Goal: Task Accomplishment & Management: Complete application form

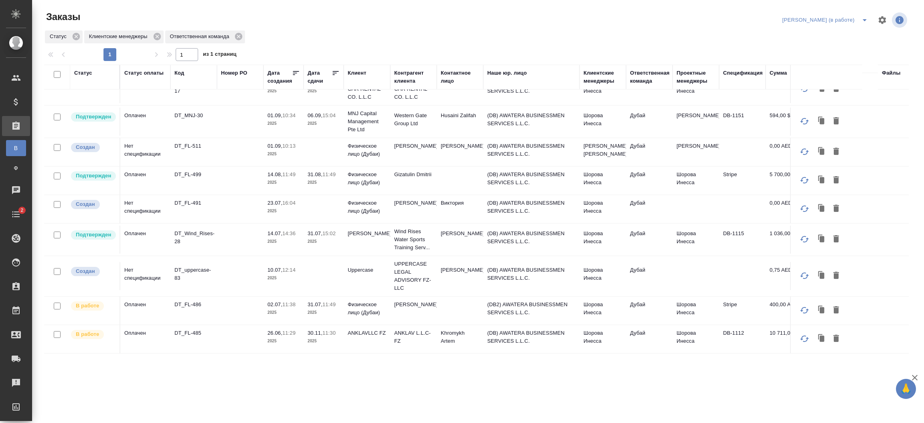
scroll to position [308, 0]
click at [526, 239] on td "(DB) AWATERA BUSINESSMEN SERVICES L.L.C." at bounding box center [531, 239] width 96 height 28
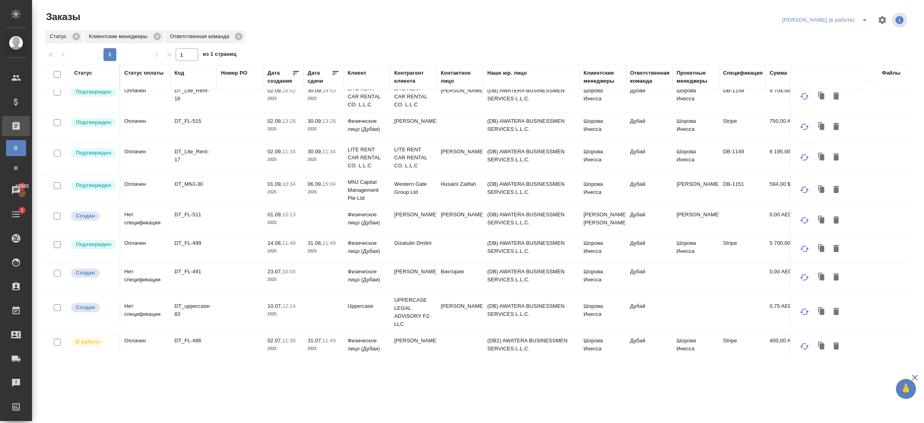
scroll to position [223, 0]
click at [386, 162] on p "LITE RENT CAR RENTAL CO. L.L.C" at bounding box center [367, 159] width 39 height 24
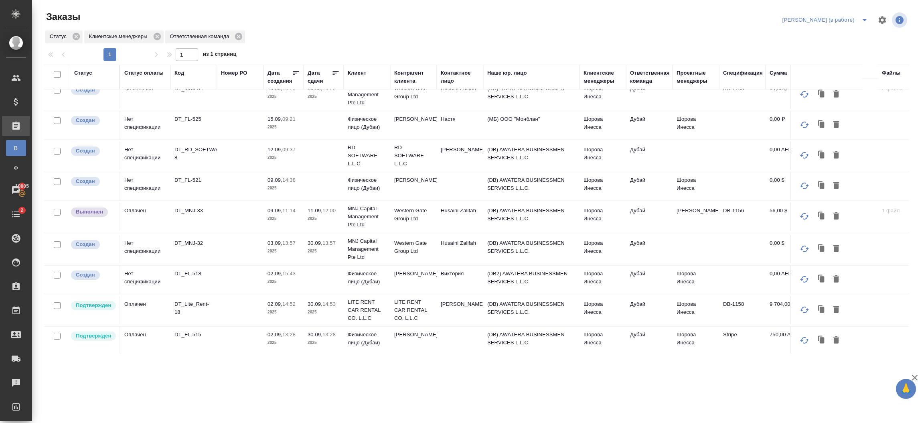
scroll to position [0, 0]
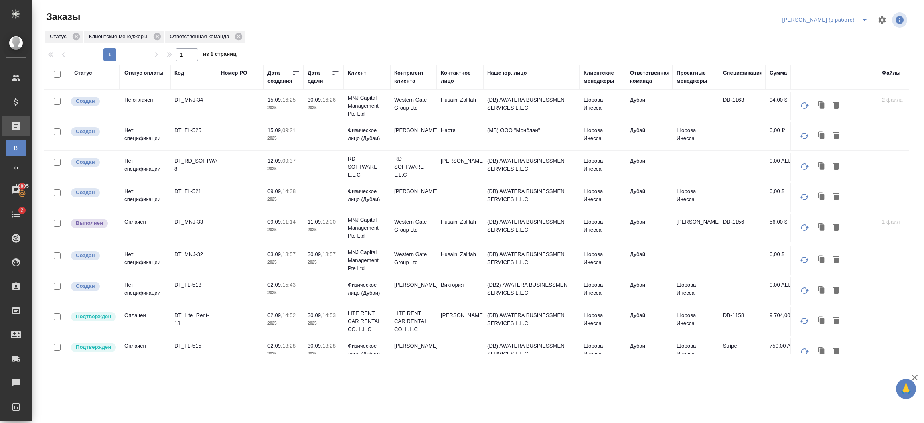
click at [645, 312] on td "Дубай" at bounding box center [649, 321] width 47 height 28
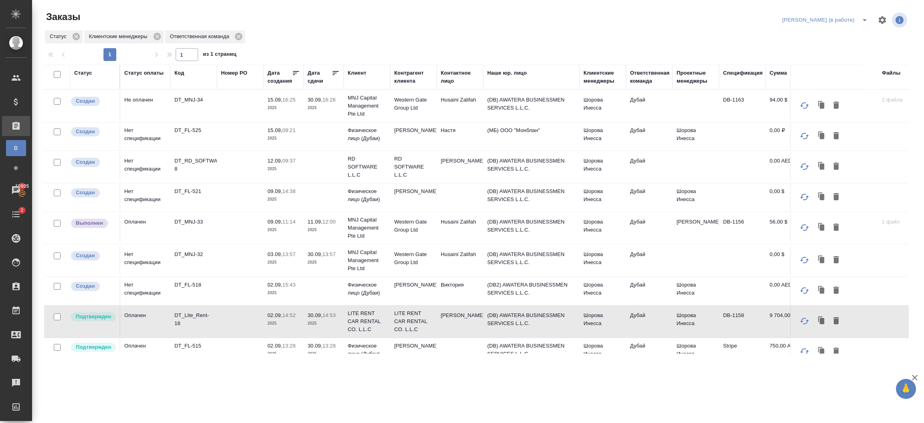
click at [645, 312] on td "Дубай" at bounding box center [649, 321] width 47 height 28
click at [620, 108] on td "Шорова Инесса" at bounding box center [603, 106] width 47 height 28
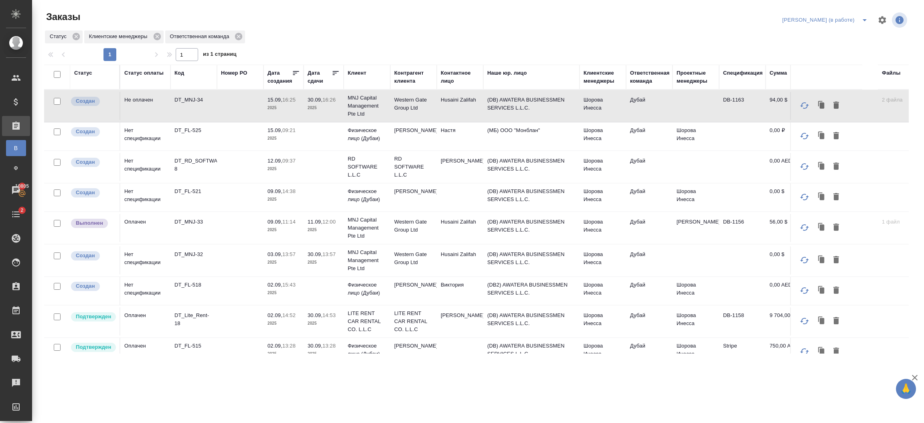
click at [620, 108] on td "Шорова Инесса" at bounding box center [603, 106] width 47 height 28
click at [565, 262] on td "(DB) AWATERA BUSINESSMEN SERVICES L.L.C." at bounding box center [531, 260] width 96 height 28
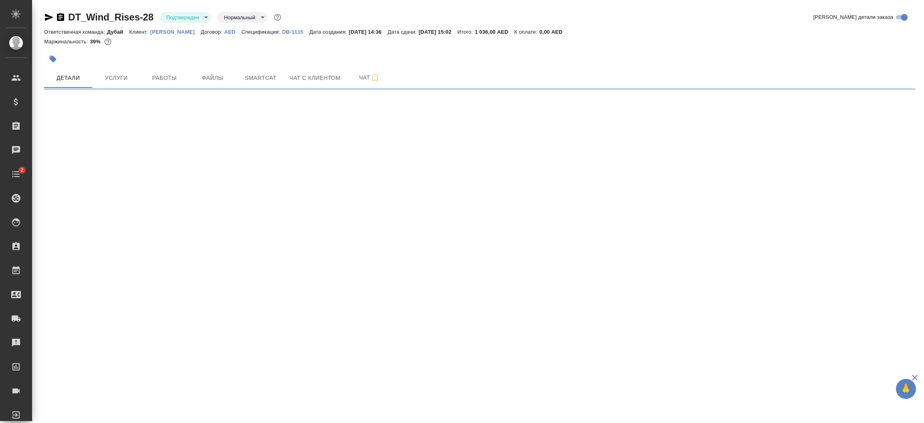
select select "RU"
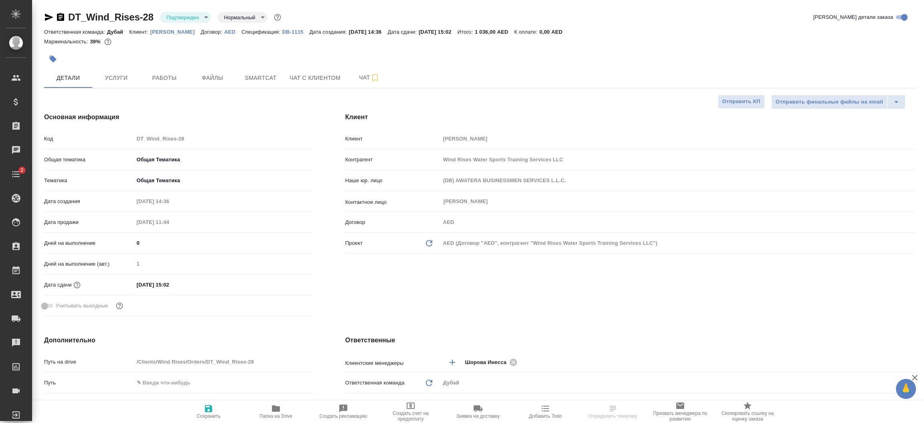
type textarea "x"
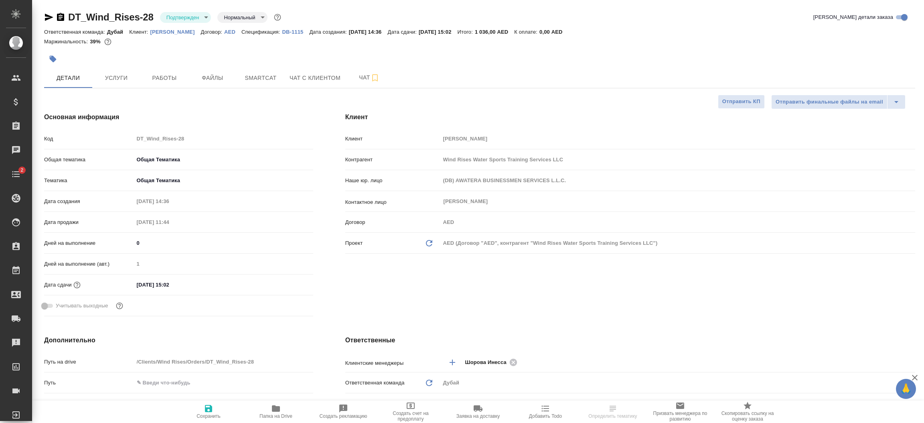
type textarea "x"
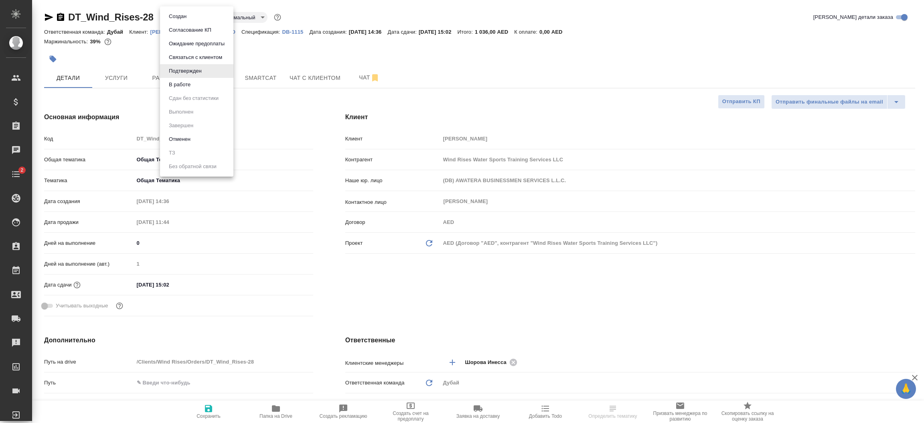
click at [186, 18] on body "🙏 .cls-1 fill:#fff; AWATERA Шорова Инесса i.shorova_kiev Клиенты Спецификации З…" at bounding box center [462, 211] width 924 height 423
click at [186, 81] on button "В работе" at bounding box center [179, 84] width 26 height 9
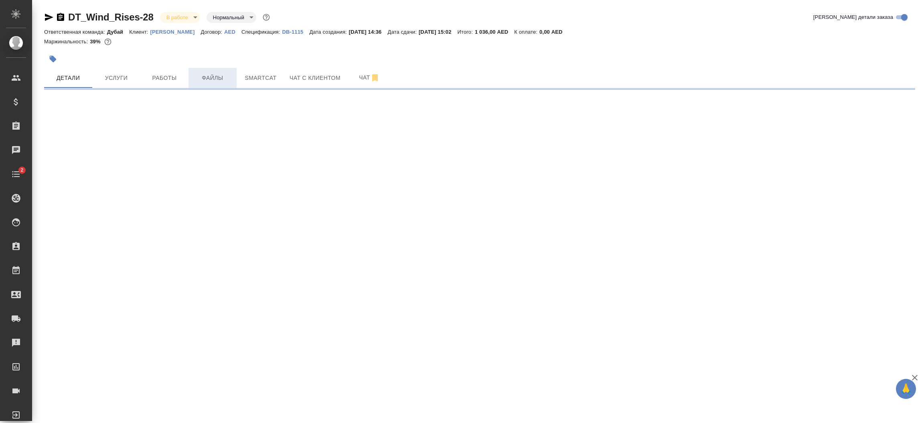
select select "RU"
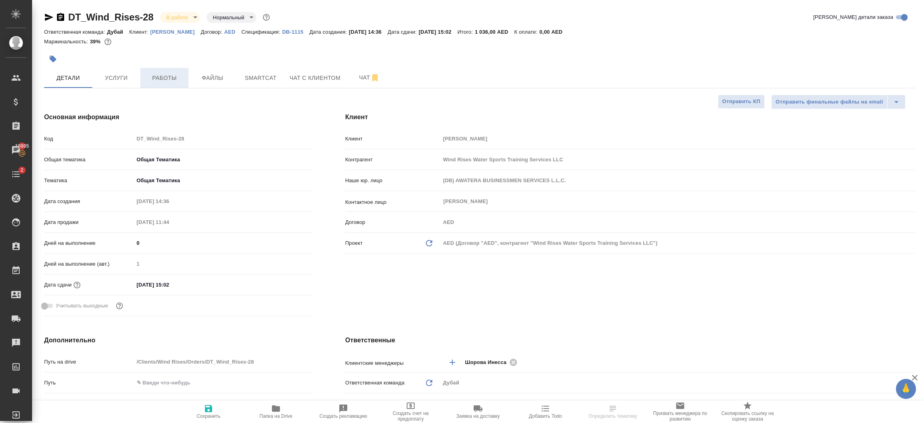
type textarea "x"
click at [171, 79] on span "Работы" at bounding box center [164, 78] width 39 height 10
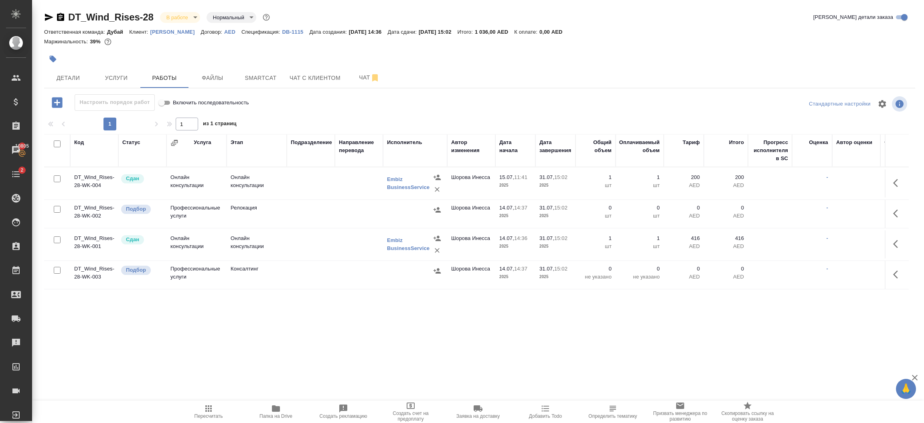
click at [59, 270] on input "checkbox" at bounding box center [57, 270] width 7 height 7
checkbox input "true"
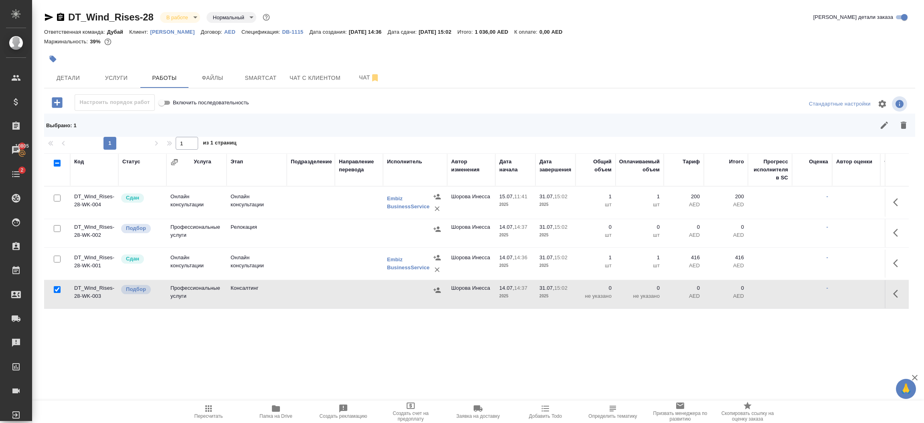
click at [57, 230] on input "checkbox" at bounding box center [57, 228] width 7 height 7
checkbox input "true"
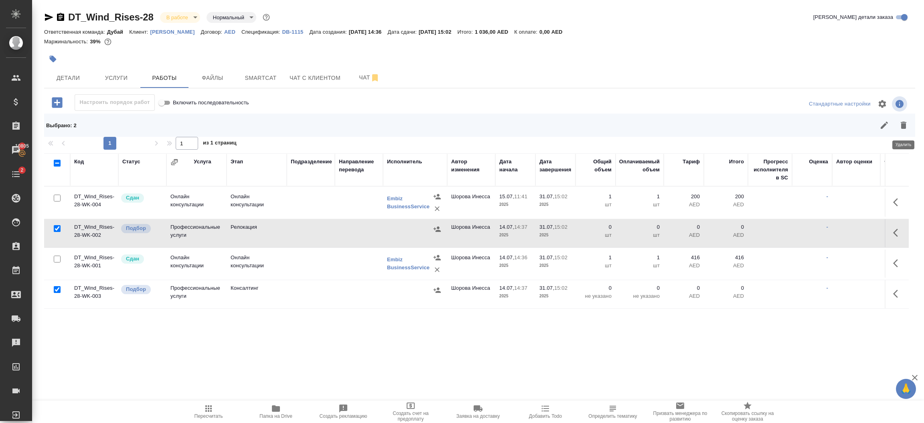
click at [901, 124] on icon "button" at bounding box center [904, 125] width 6 height 7
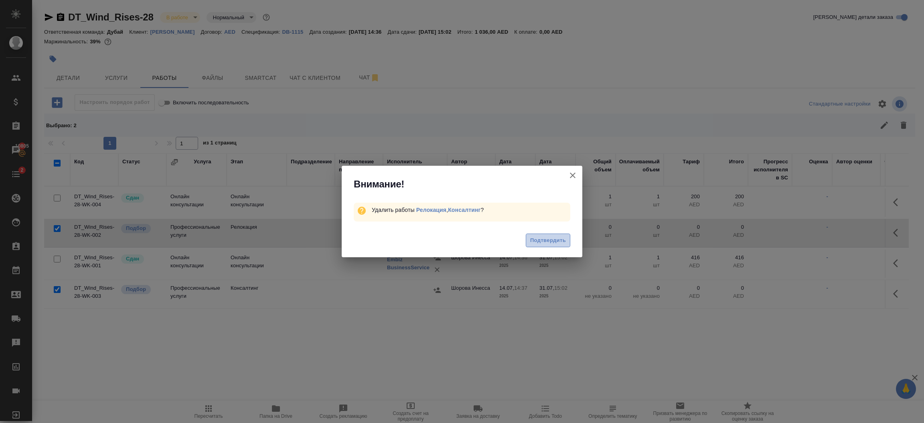
click at [546, 247] on button "Подтвердить" at bounding box center [548, 240] width 45 height 14
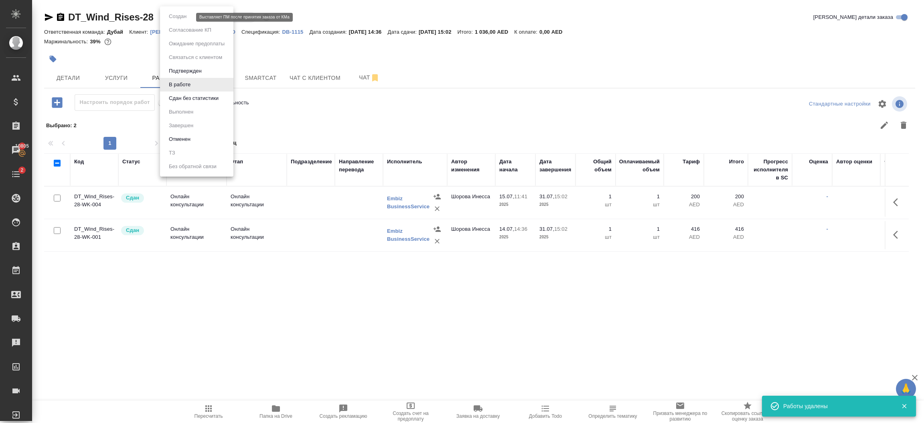
click at [189, 18] on body "🙏 .cls-1 fill:#fff; AWATERA Шорова Инесса i.shorova_kiev Клиенты Спецификации З…" at bounding box center [462, 211] width 924 height 423
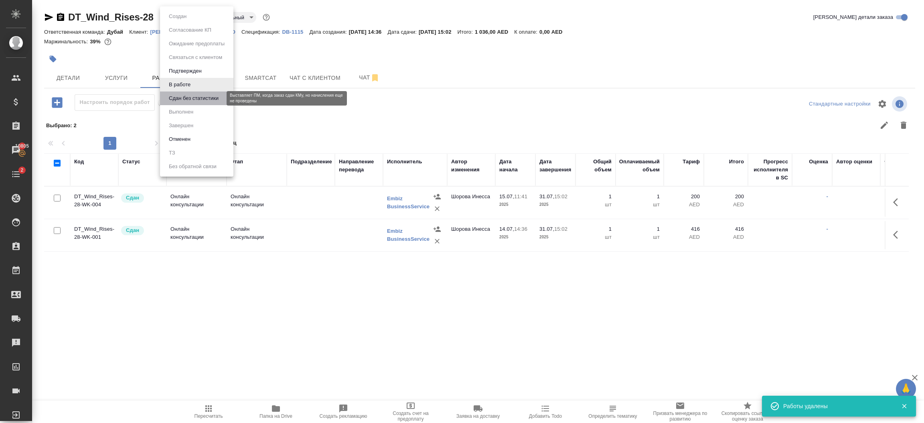
click at [189, 97] on button "Сдан без статистики" at bounding box center [193, 98] width 55 height 9
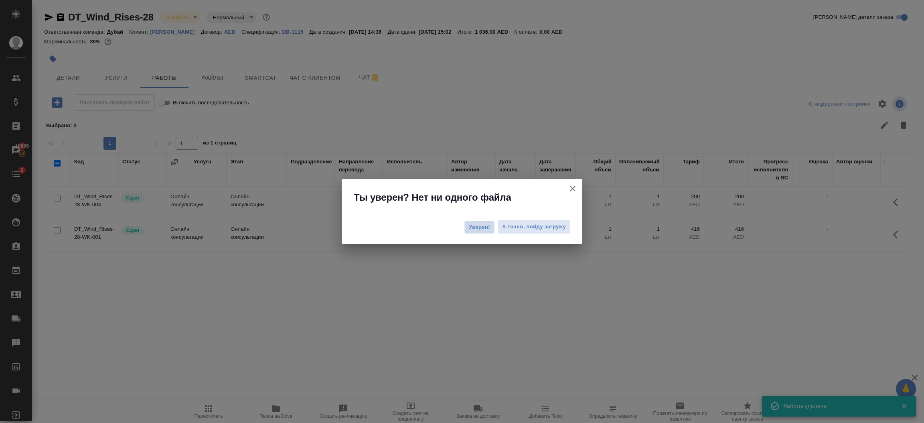
click at [478, 222] on button "Уверен!" at bounding box center [479, 227] width 30 height 13
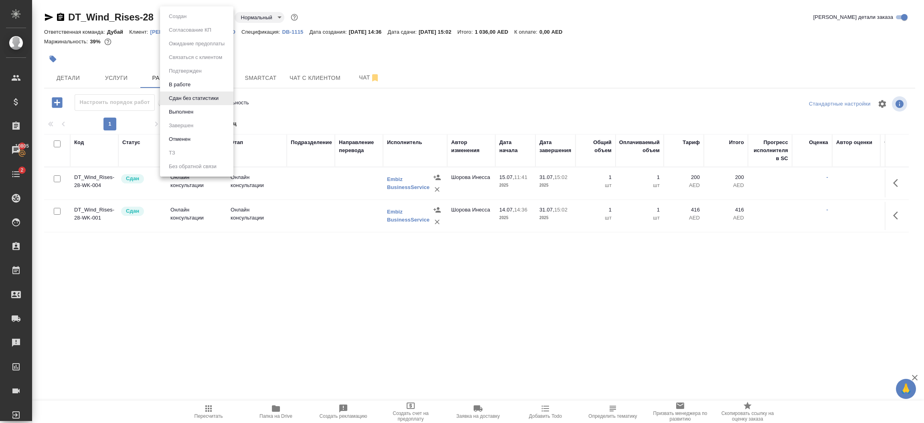
click at [185, 18] on body "🙏 .cls-1 fill:#fff; AWATERA Шорова Инесса i.shorova_kiev Клиенты Спецификации З…" at bounding box center [462, 211] width 924 height 423
click at [193, 110] on button "Выполнен" at bounding box center [180, 111] width 29 height 9
click at [195, 20] on body "🙏 .cls-1 fill:#fff; AWATERA Шорова Инесса i.shorova_kiev Клиенты Спецификации З…" at bounding box center [462, 211] width 924 height 423
click at [208, 122] on li "Завершен" at bounding box center [196, 126] width 73 height 14
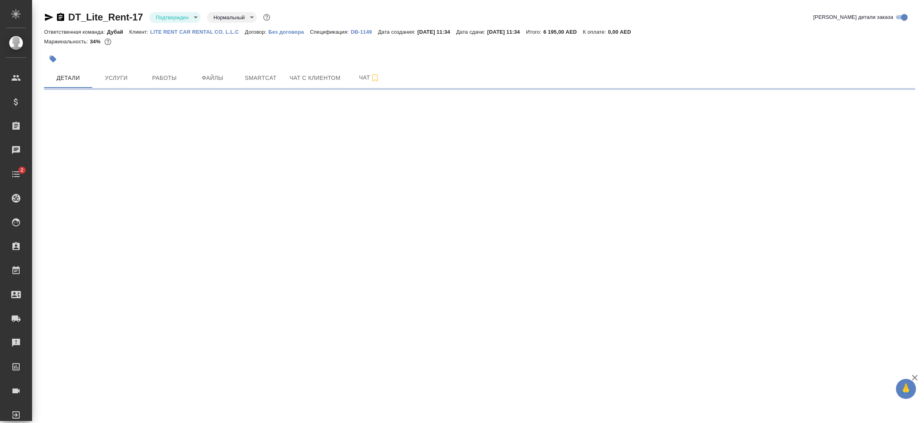
select select "RU"
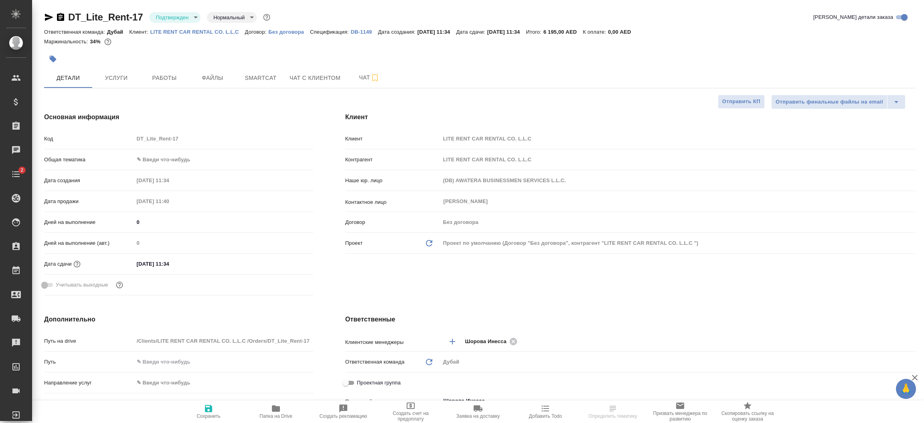
type textarea "x"
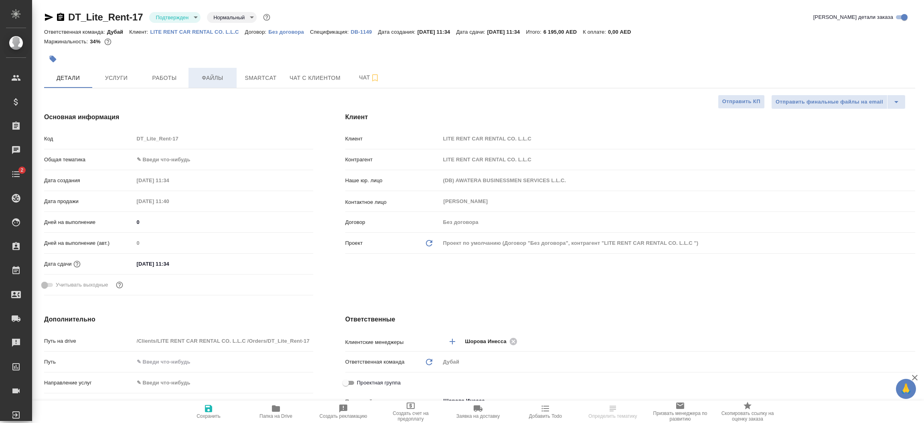
type textarea "x"
click at [169, 75] on span "Работы" at bounding box center [164, 78] width 39 height 10
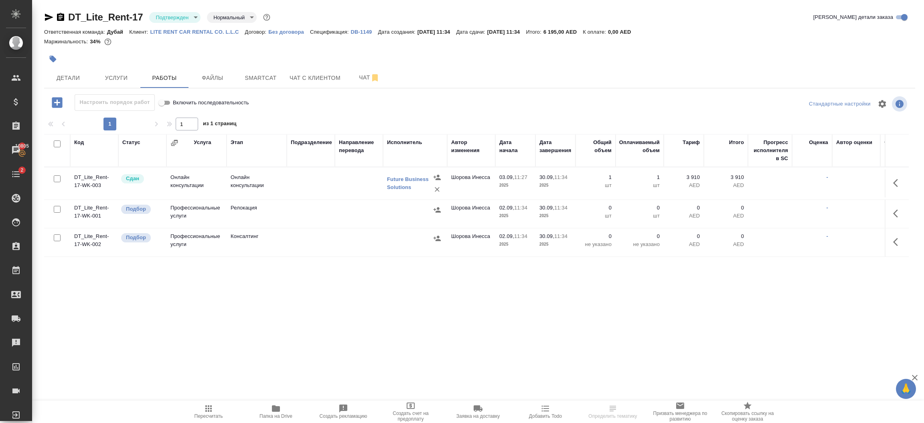
click at [56, 241] on input "checkbox" at bounding box center [57, 237] width 7 height 7
checkbox input "true"
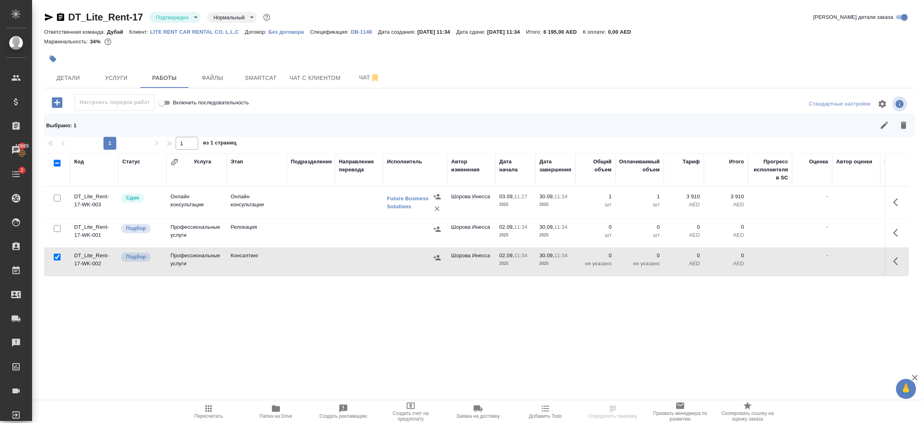
click at [57, 227] on input "checkbox" at bounding box center [57, 228] width 7 height 7
checkbox input "true"
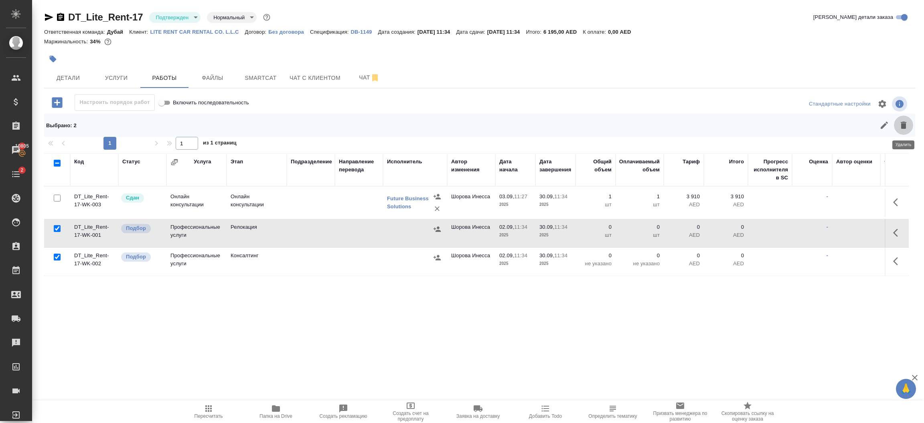
click at [902, 125] on icon "button" at bounding box center [904, 125] width 6 height 7
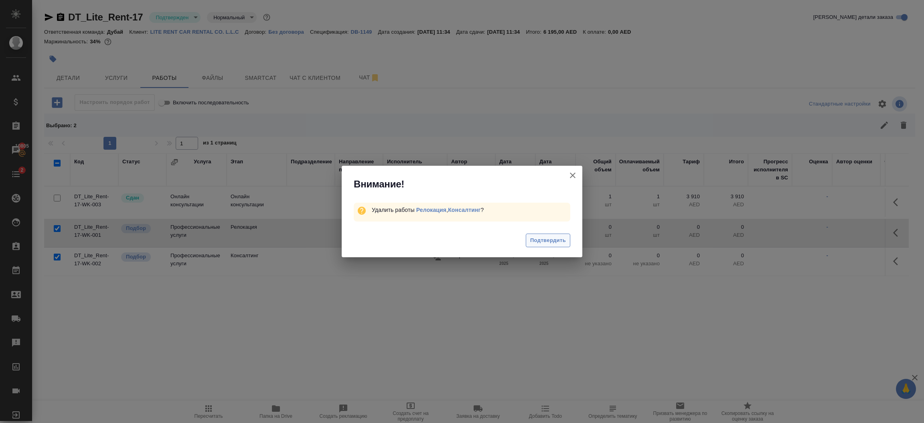
click at [562, 240] on span "Подтвердить" at bounding box center [548, 240] width 36 height 9
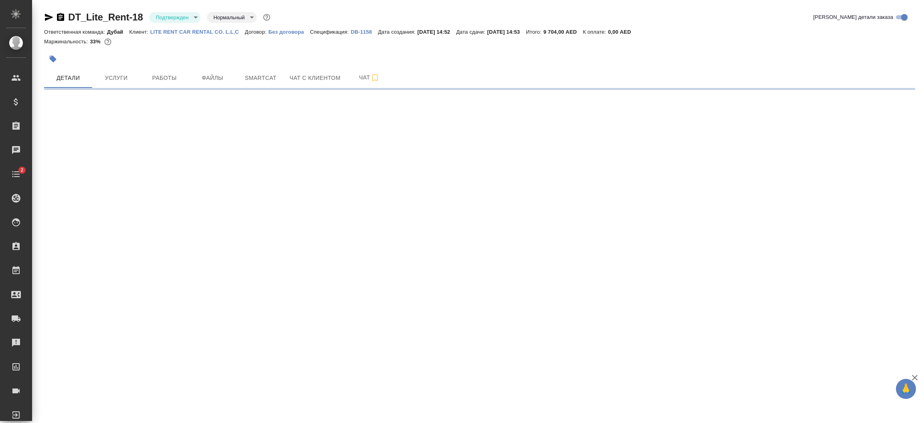
select select "RU"
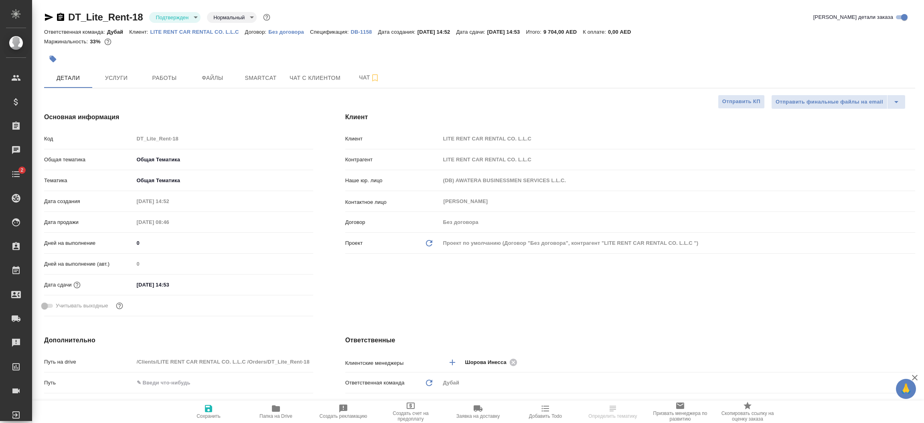
type textarea "x"
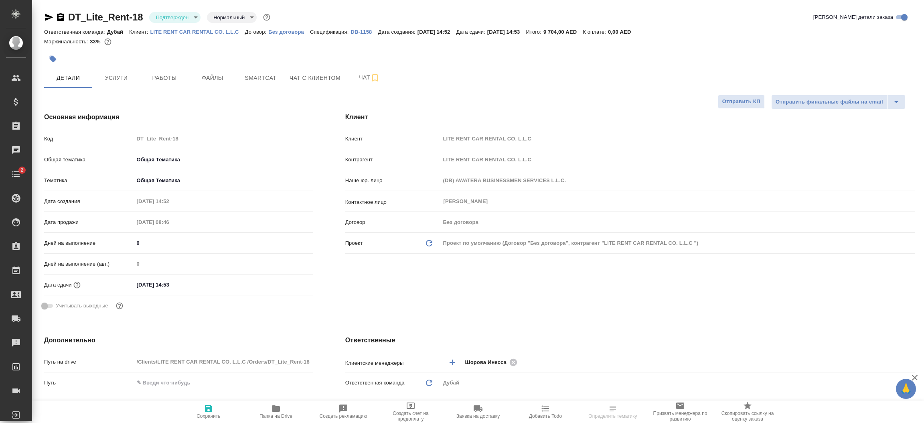
type textarea "x"
click at [170, 77] on span "Работы" at bounding box center [164, 78] width 39 height 10
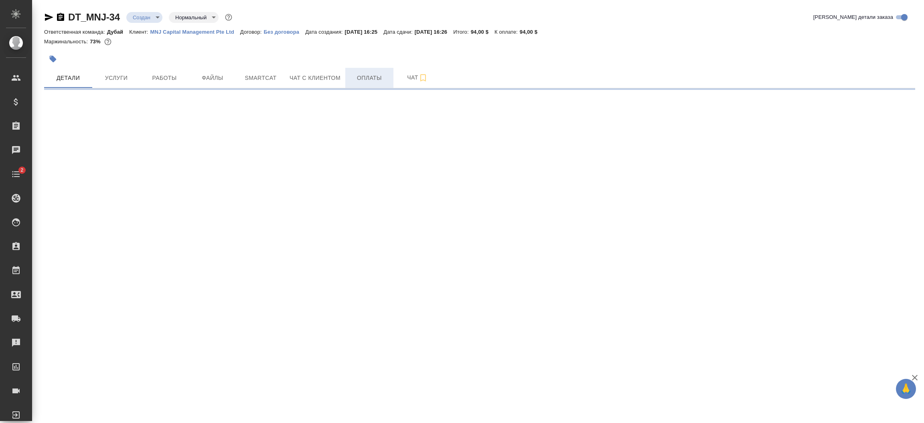
select select "RU"
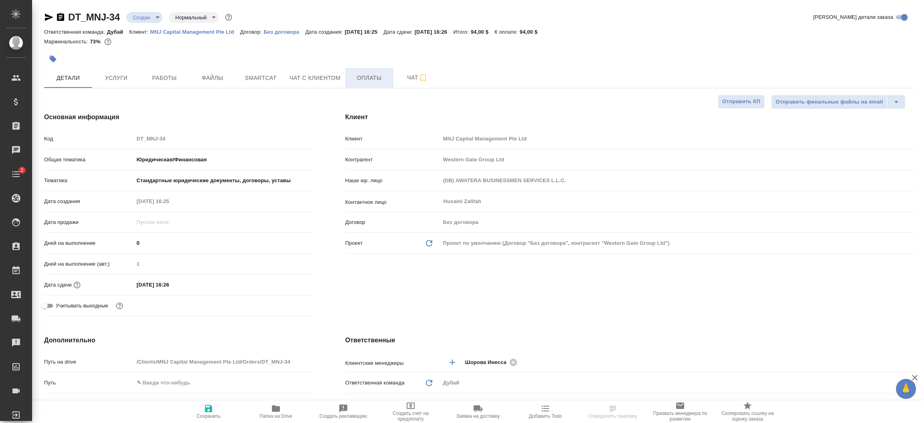
type textarea "x"
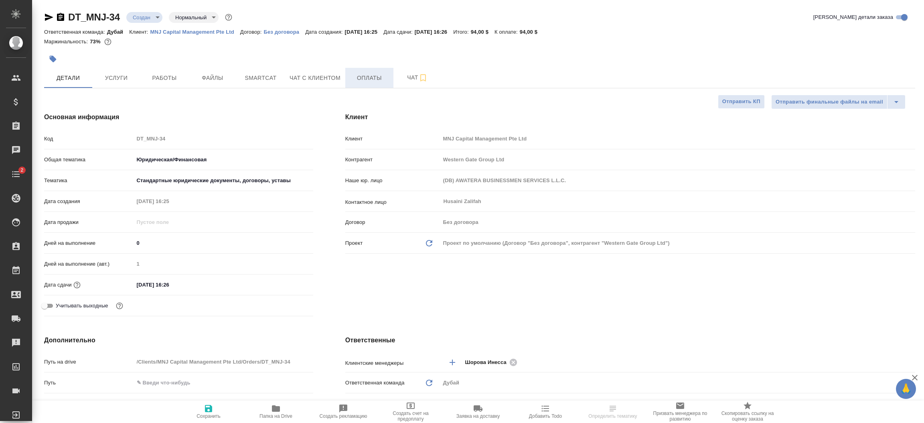
type textarea "x"
click at [369, 83] on span "Оплаты" at bounding box center [369, 78] width 39 height 10
type textarea "x"
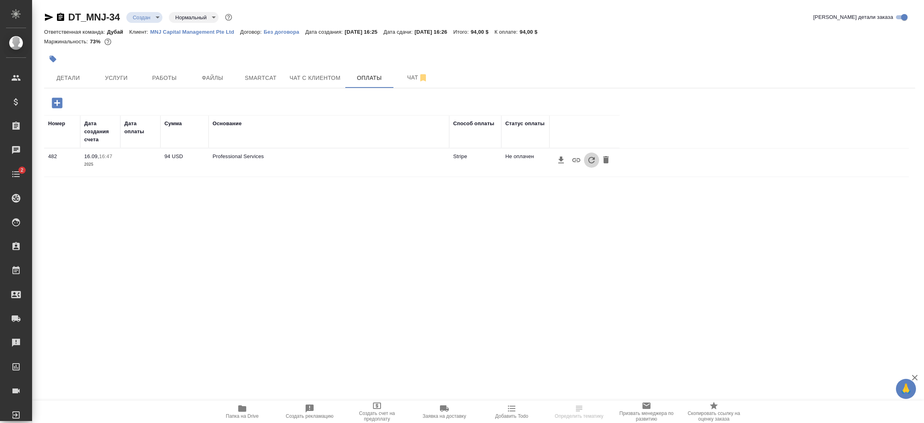
click at [589, 164] on icon "button" at bounding box center [592, 160] width 10 height 10
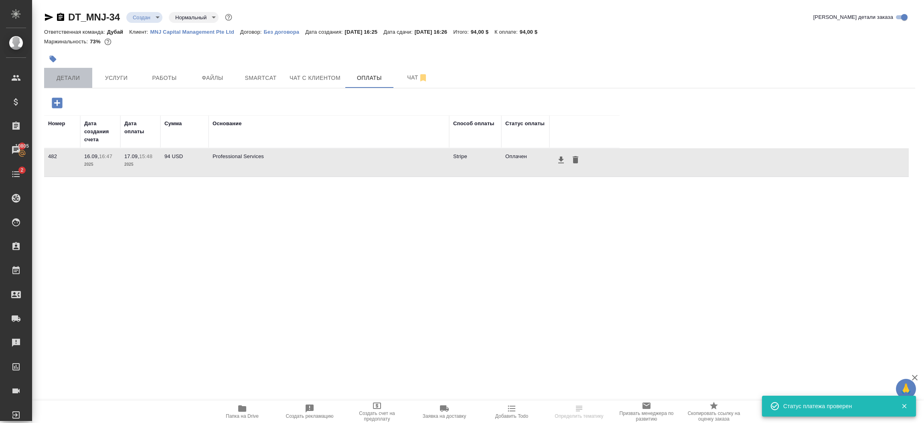
click at [65, 73] on span "Детали" at bounding box center [68, 78] width 39 height 10
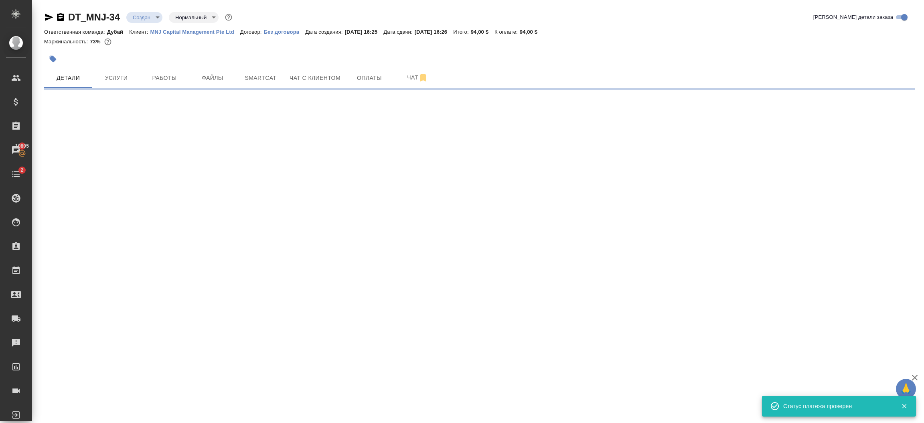
select select "RU"
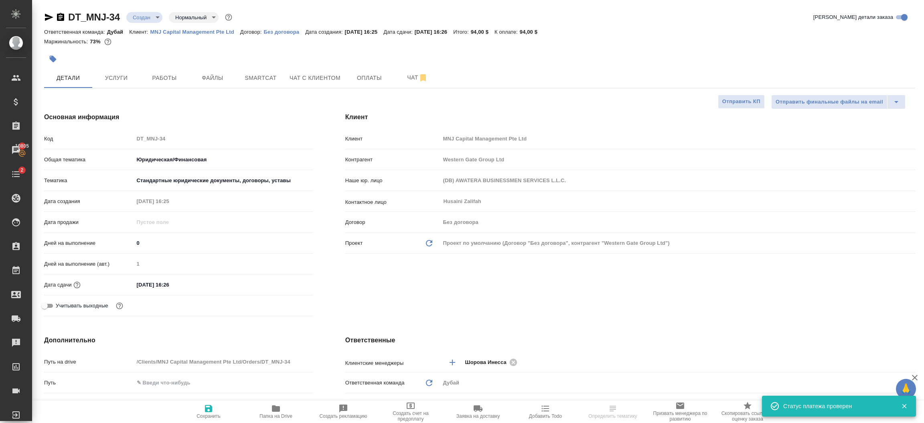
type textarea "x"
click at [485, 285] on div "Клиент Клиент MNJ Capital Management Pte Ltd Контрагент Western Gate Group Ltd …" at bounding box center [630, 215] width 602 height 239
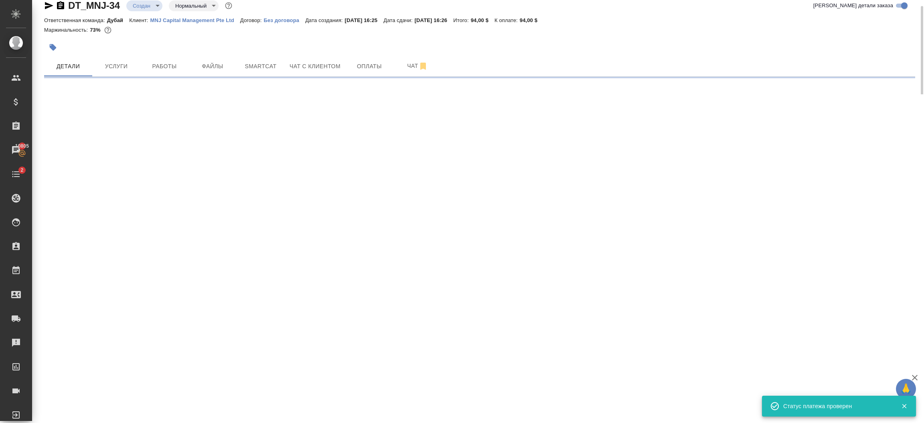
select select "RU"
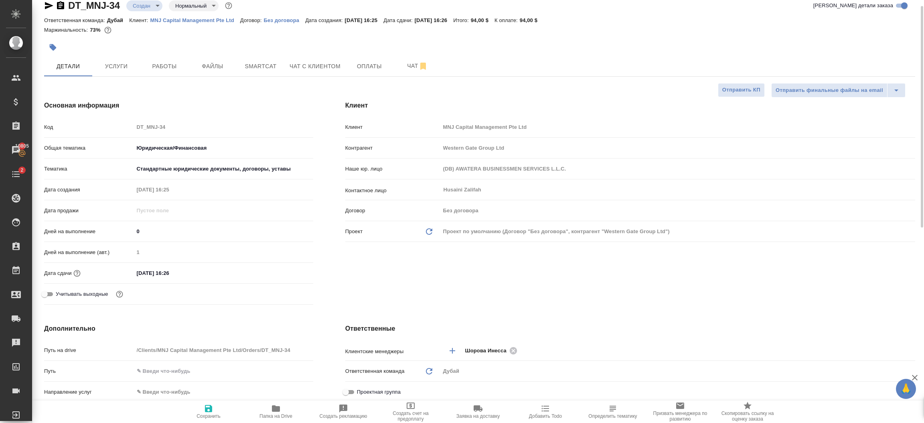
type textarea "x"
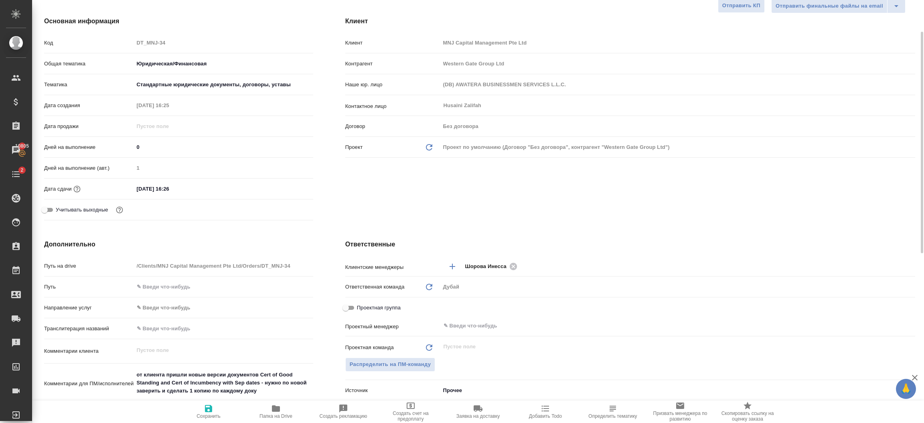
scroll to position [84, 0]
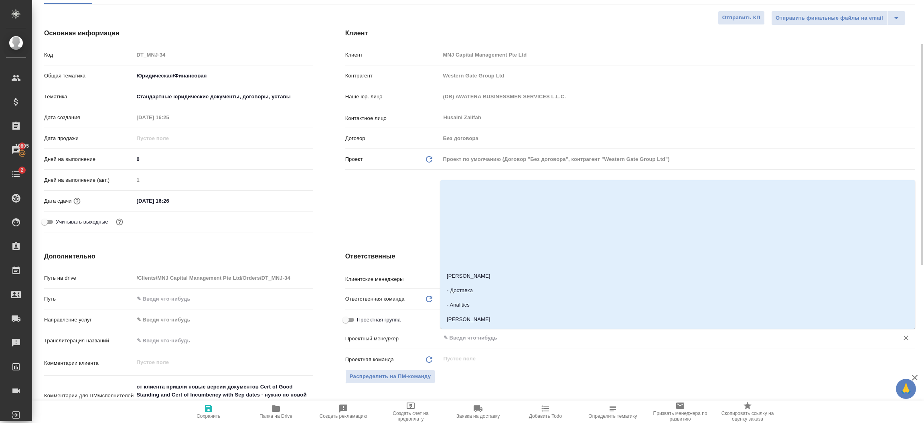
click at [464, 334] on input "text" at bounding box center [664, 338] width 443 height 10
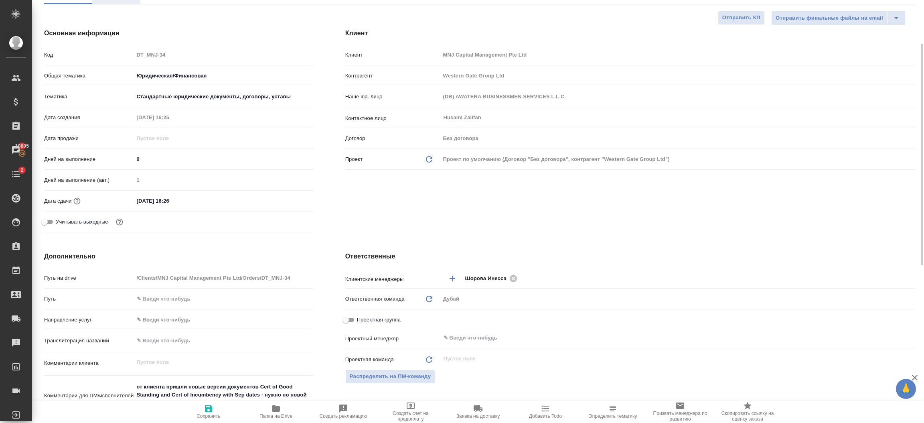
type textarea "x"
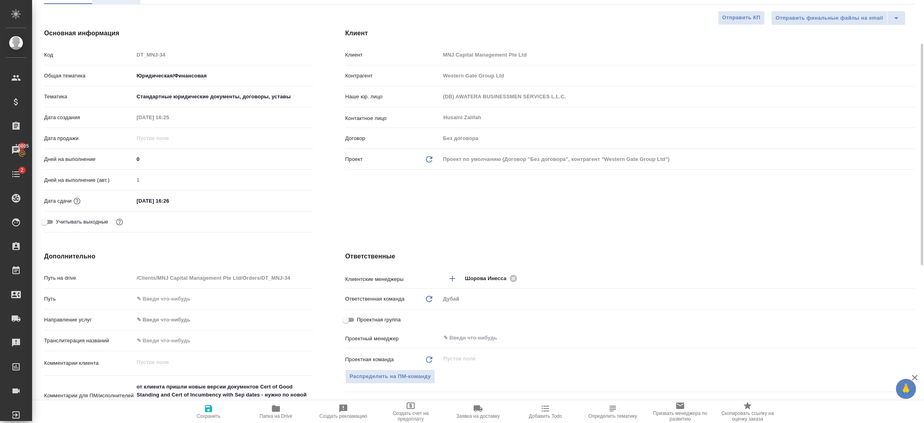
type textarea "x"
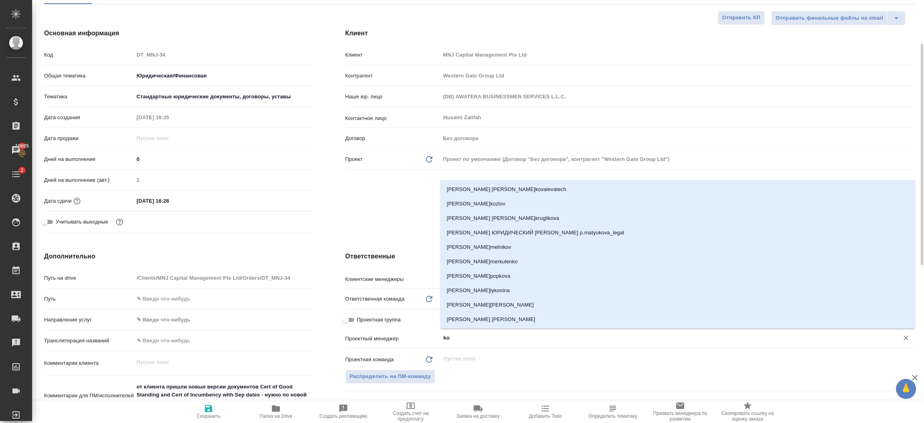
type input "k"
type textarea "x"
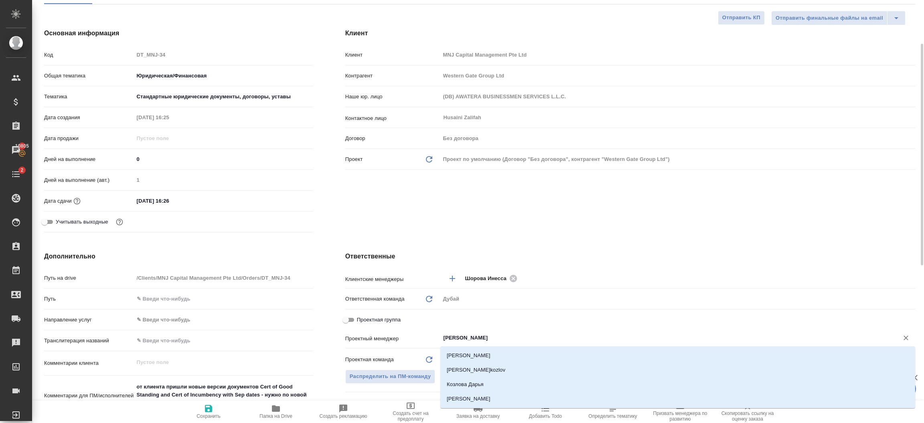
type input "[PERSON_NAME]"
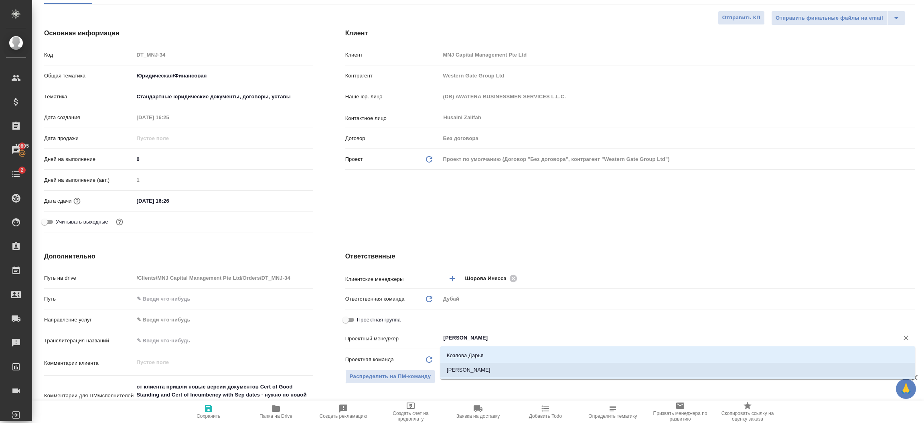
click at [505, 373] on li "[PERSON_NAME]" at bounding box center [677, 370] width 475 height 14
type textarea "x"
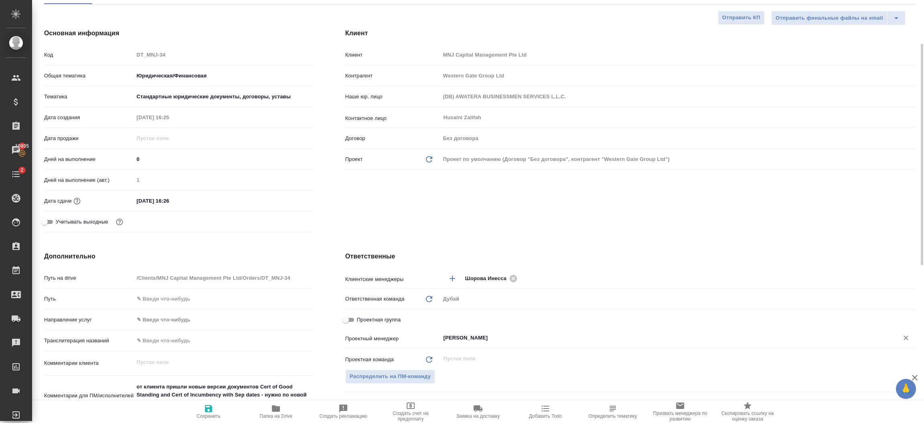
type input "[PERSON_NAME]"
click at [208, 407] on icon "button" at bounding box center [209, 409] width 10 height 10
type textarea "x"
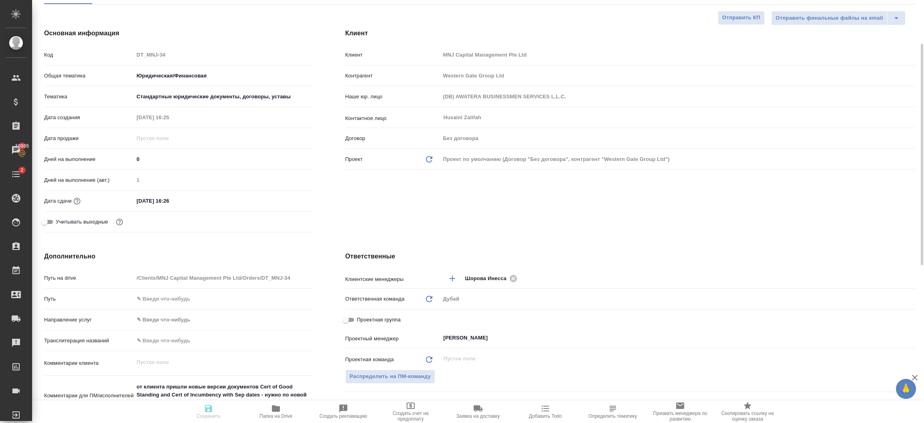
type textarea "x"
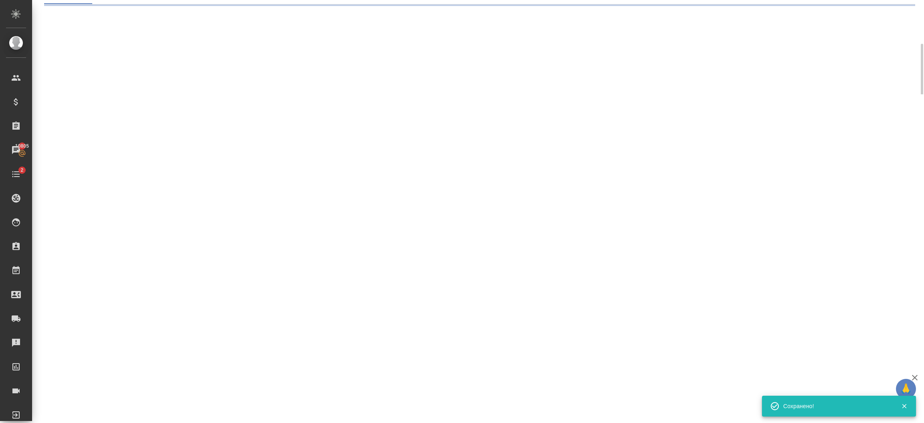
select select "RU"
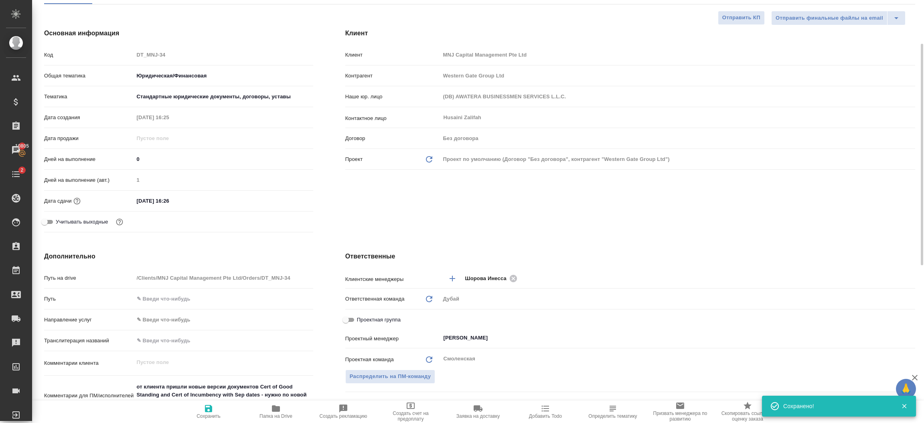
type textarea "x"
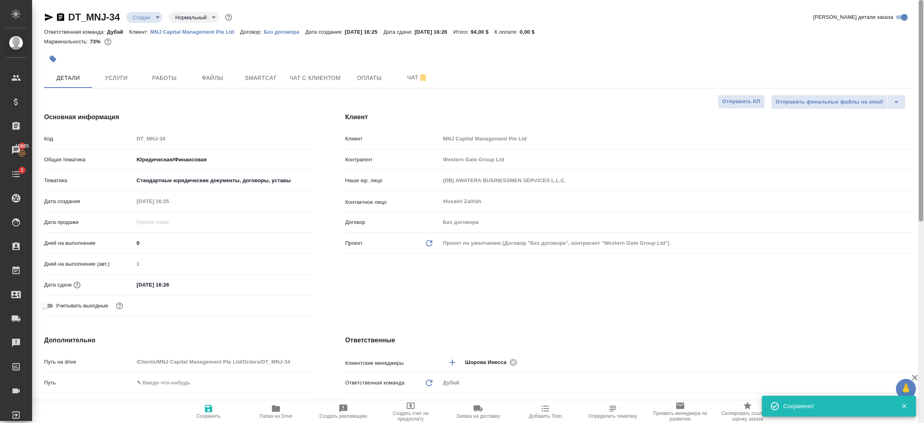
click at [923, 14] on div at bounding box center [921, 211] width 6 height 423
click at [146, 17] on body "🙏 .cls-1 fill:#fff; AWATERA Шорова Инесса i.shorova_kiev Клиенты Спецификации З…" at bounding box center [462, 211] width 924 height 423
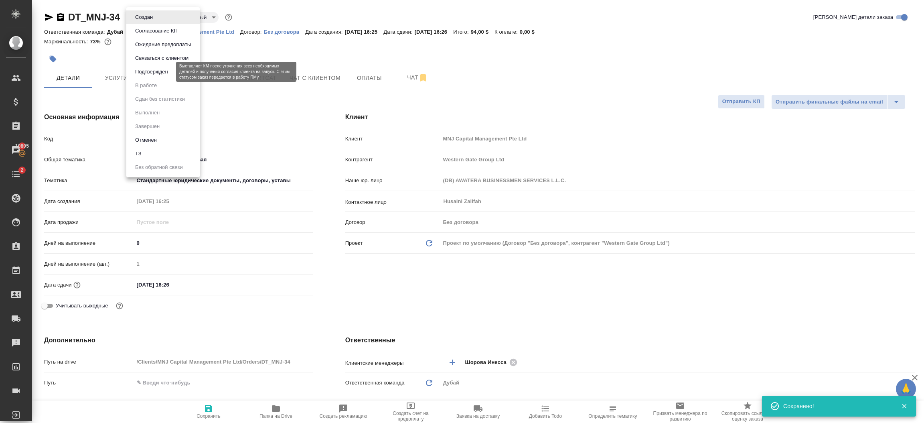
click at [150, 67] on li "Подтвержден" at bounding box center [162, 72] width 73 height 14
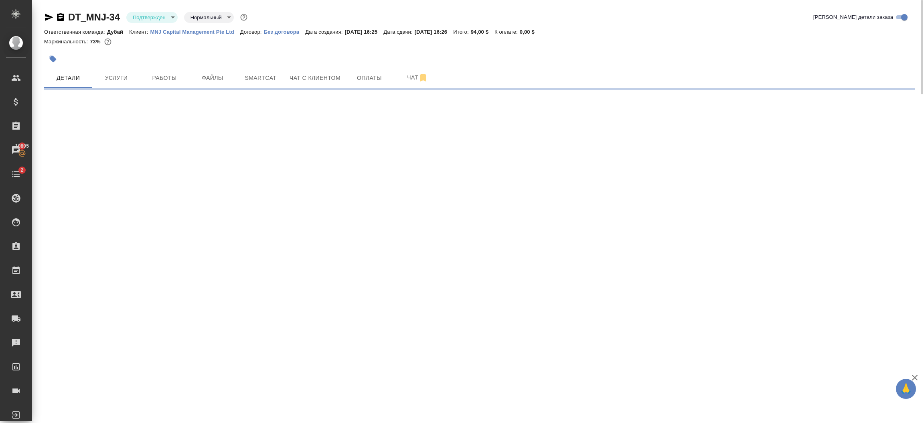
select select "RU"
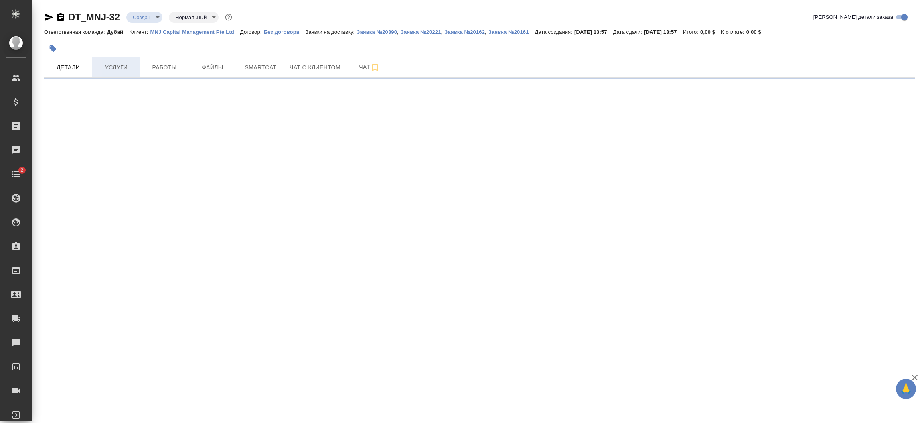
select select "RU"
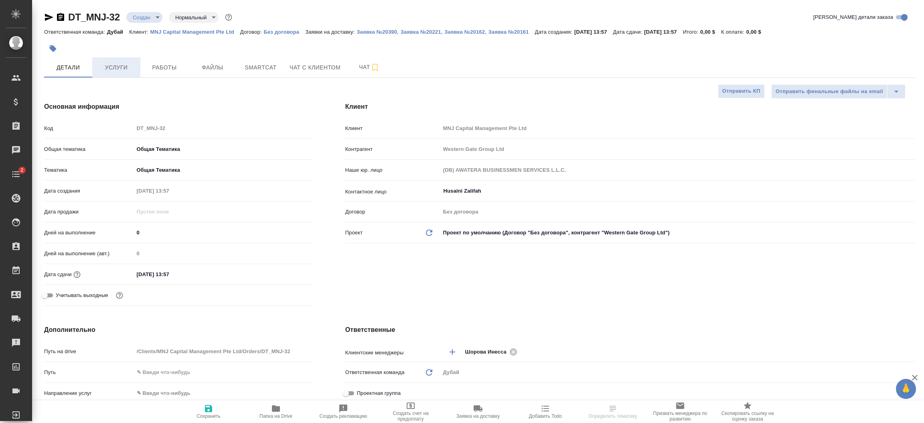
type textarea "x"
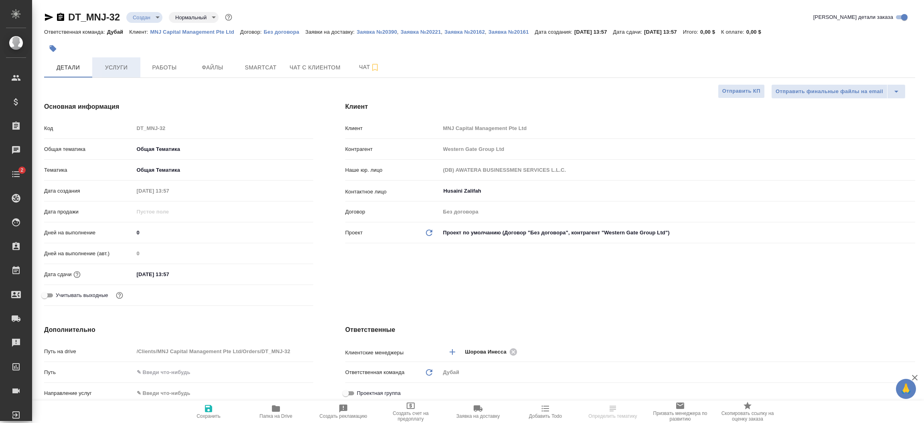
type textarea "x"
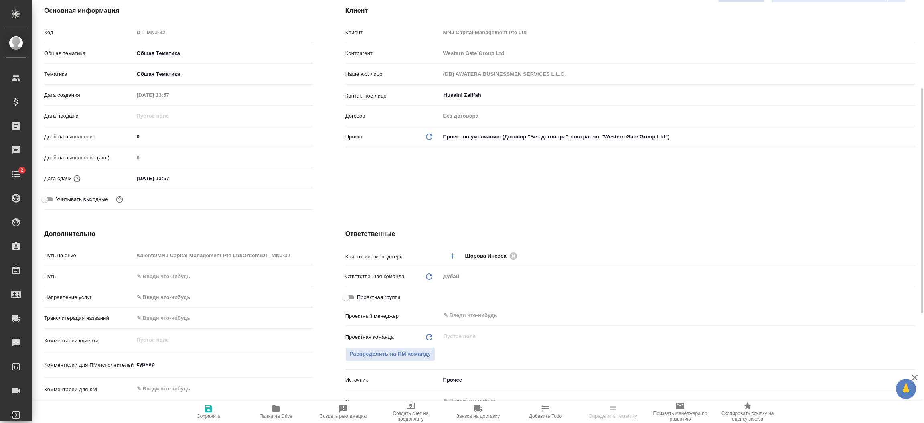
scroll to position [192, 0]
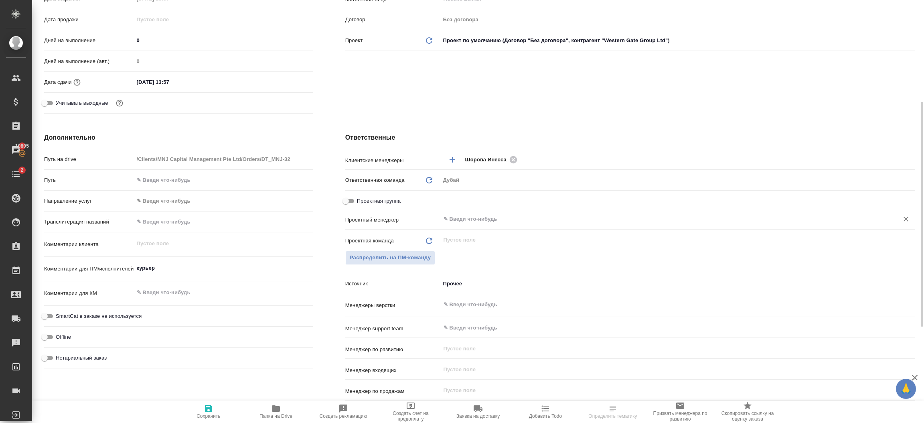
click at [464, 221] on input "text" at bounding box center [664, 219] width 443 height 10
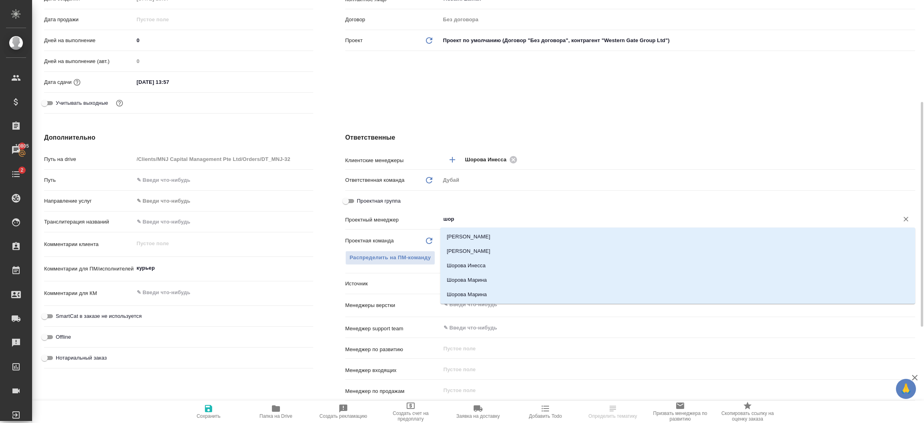
type input "шоро"
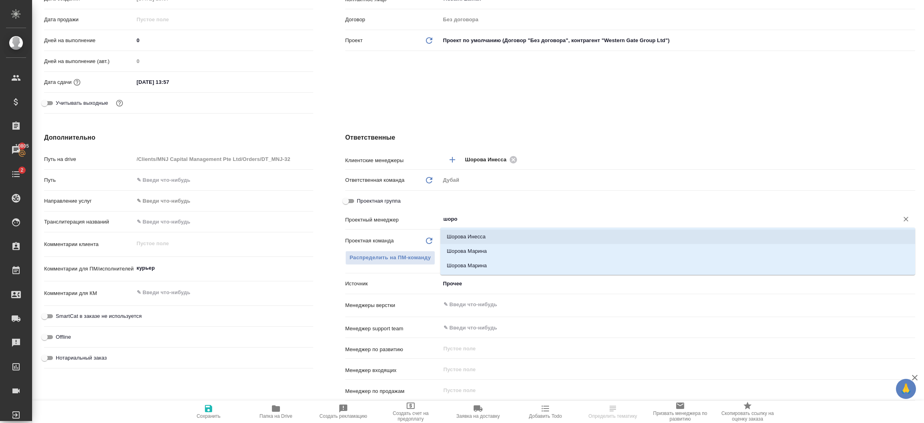
click at [466, 235] on li "Шорова Инесса" at bounding box center [677, 236] width 475 height 14
type textarea "x"
type input "Шорова Инесса"
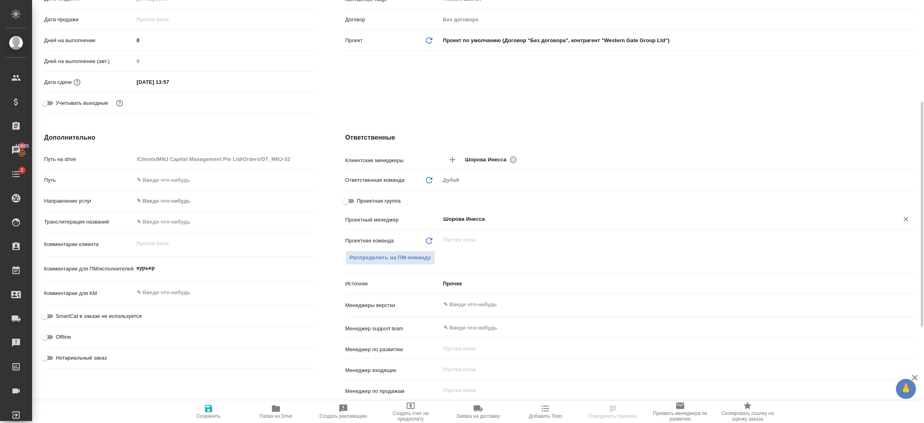
click at [205, 418] on div ".cls-1 fill:#fff; AWATERA [PERSON_NAME].shorova_kiev Клиенты Спецификации Заказ…" at bounding box center [462, 211] width 924 height 423
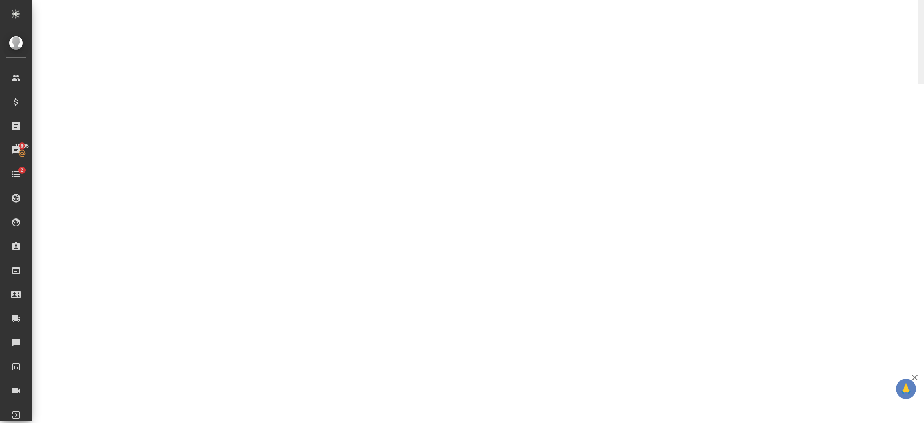
select select "RU"
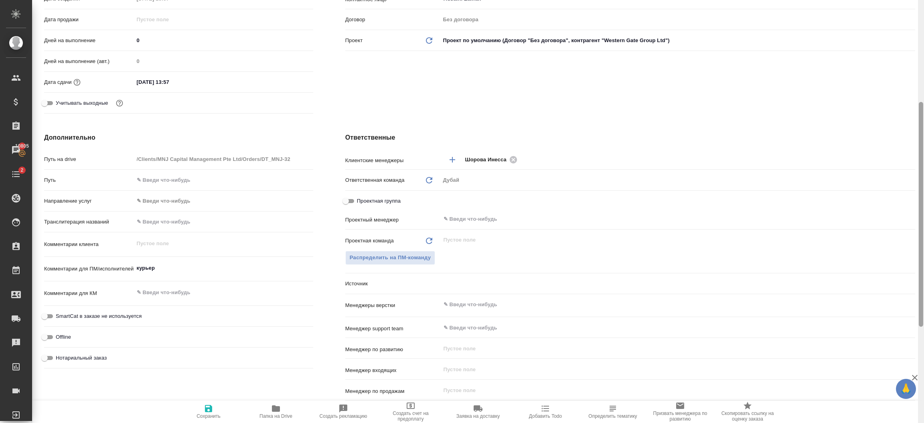
type textarea "x"
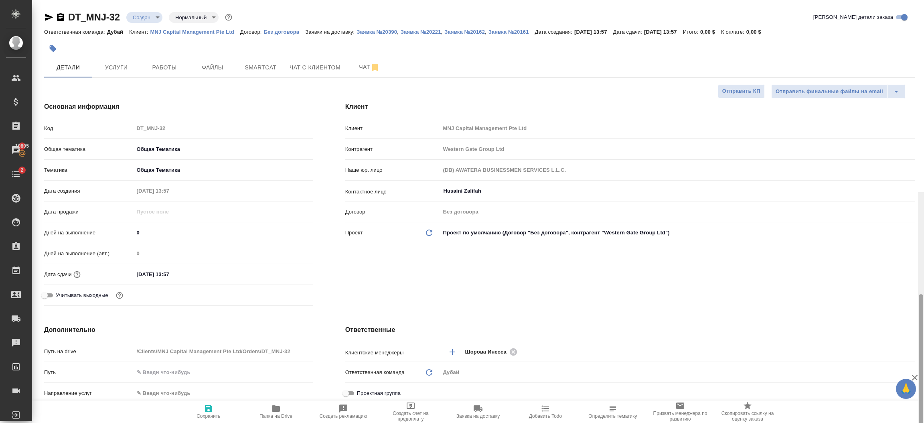
click at [923, 192] on div at bounding box center [921, 403] width 6 height 423
click at [128, 66] on span "Услуги" at bounding box center [116, 68] width 39 height 10
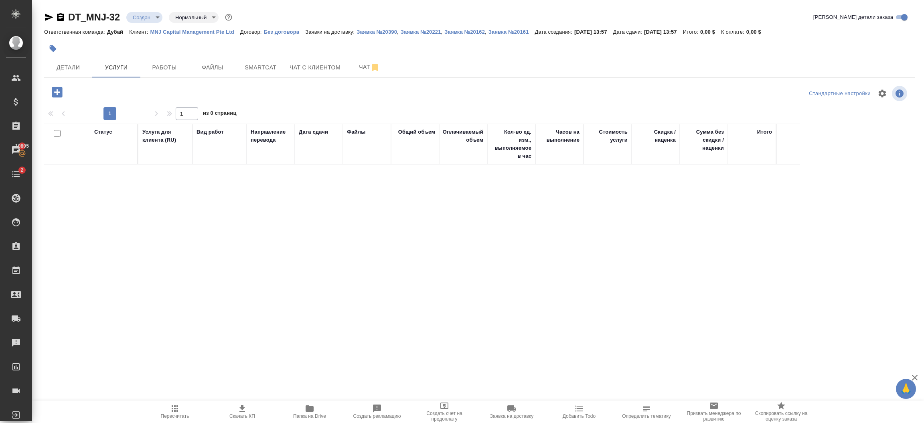
click at [57, 93] on icon "button" at bounding box center [57, 92] width 10 height 10
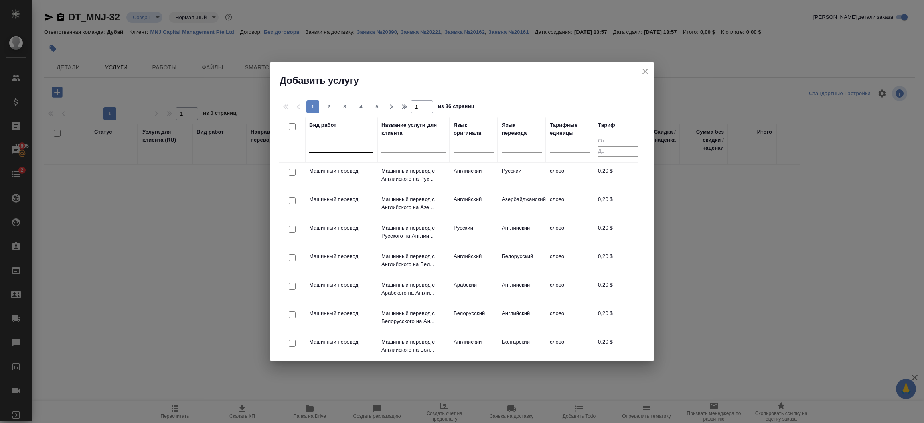
click at [341, 148] on div at bounding box center [341, 144] width 64 height 12
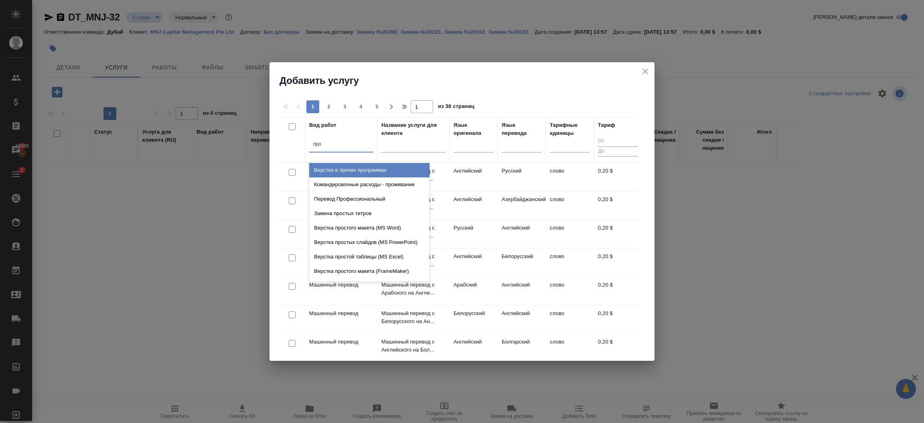
type input "проф"
drag, startPoint x: 341, startPoint y: 148, endPoint x: 302, endPoint y: 132, distance: 41.6
click at [302, 132] on tr "Вид работ option Верстка в прочих программах focused, 9 of 633. 60 results avai…" at bounding box center [460, 140] width 363 height 46
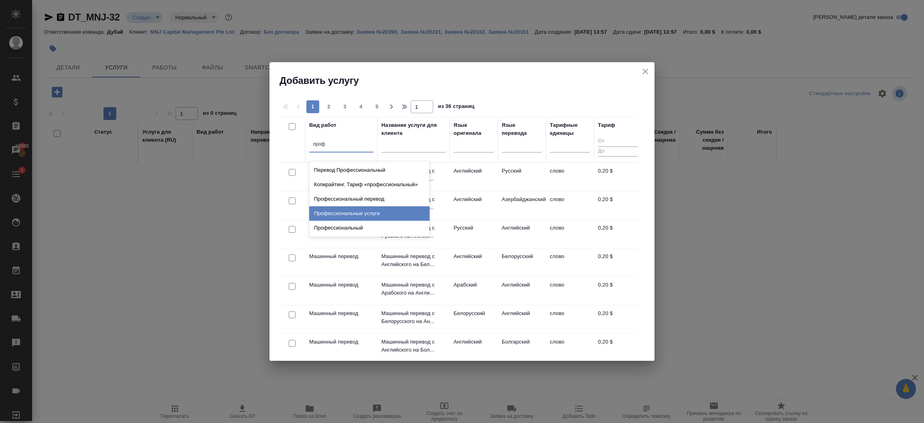
click at [394, 211] on div "Профессиональные услуги" at bounding box center [369, 213] width 120 height 14
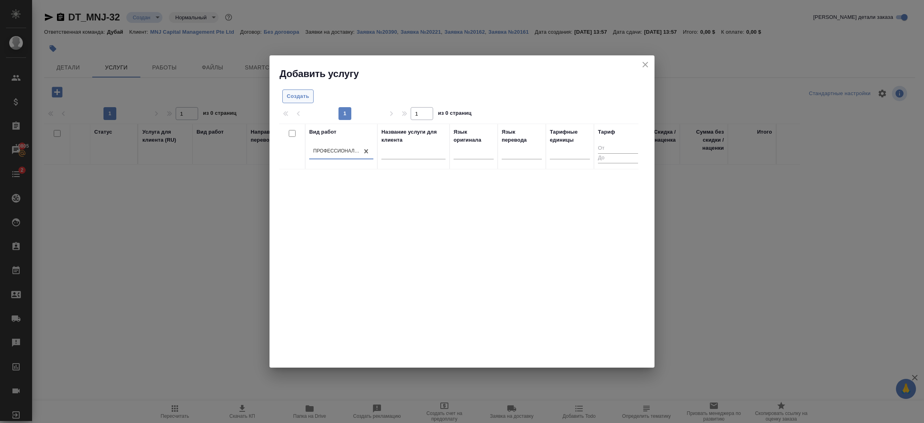
click at [300, 97] on span "Создать" at bounding box center [298, 96] width 22 height 9
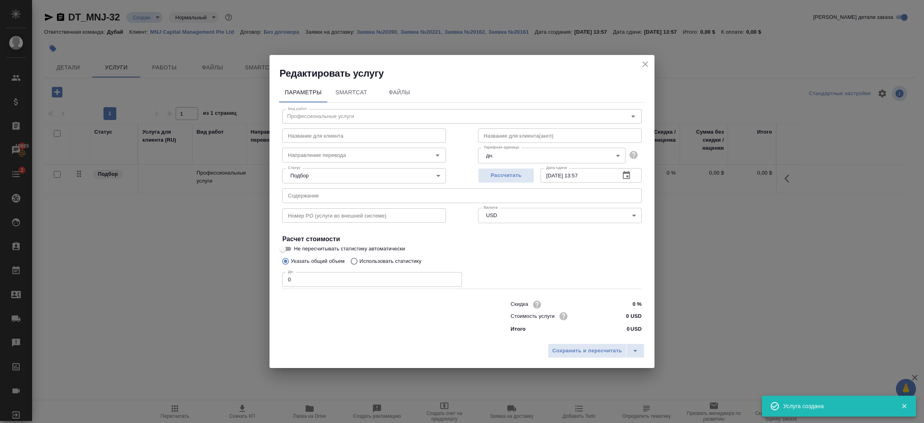
click at [629, 322] on input "0 USD" at bounding box center [627, 316] width 30 height 12
type input "75 USD"
click at [449, 278] on input "0" at bounding box center [372, 279] width 180 height 14
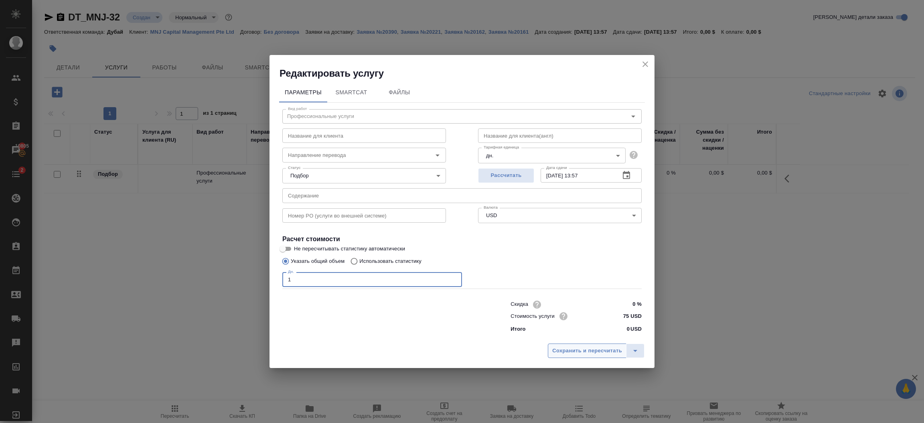
type input "1"
click at [563, 346] on span "Сохранить и пересчитать" at bounding box center [587, 350] width 70 height 9
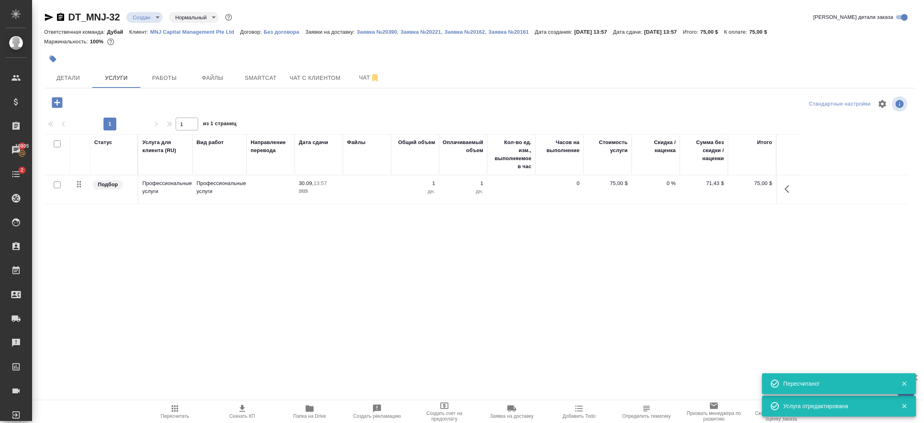
click at [146, 22] on body "🙏 .cls-1 fill:#fff; AWATERA [PERSON_NAME].shorova_kiev Клиенты Спецификации Зак…" at bounding box center [462, 211] width 924 height 423
click at [160, 73] on button "Подтвержден" at bounding box center [152, 71] width 38 height 9
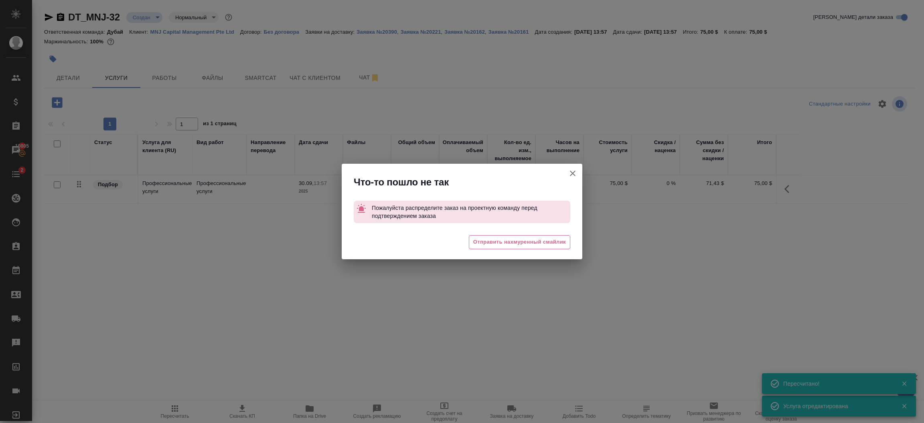
click at [574, 177] on icon "button" at bounding box center [573, 173] width 10 height 10
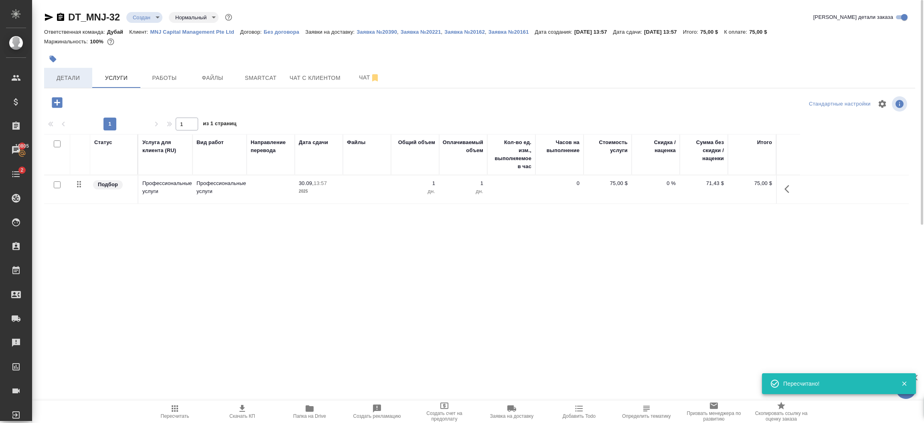
click at [63, 74] on span "Детали" at bounding box center [68, 78] width 39 height 10
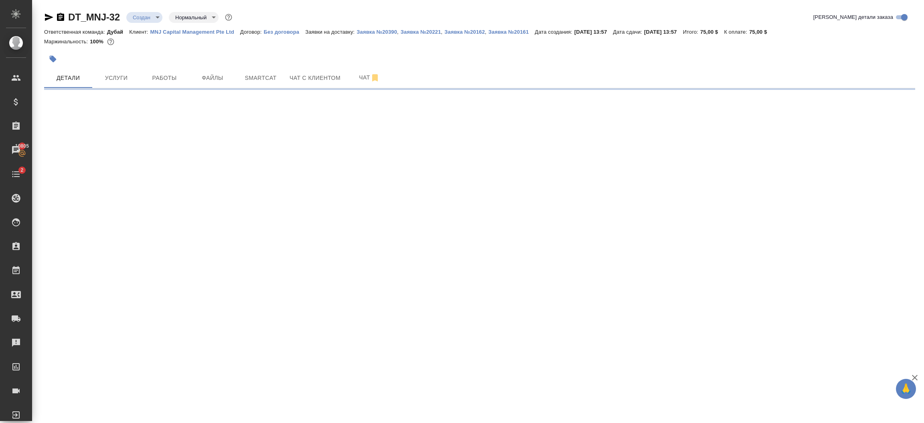
select select "RU"
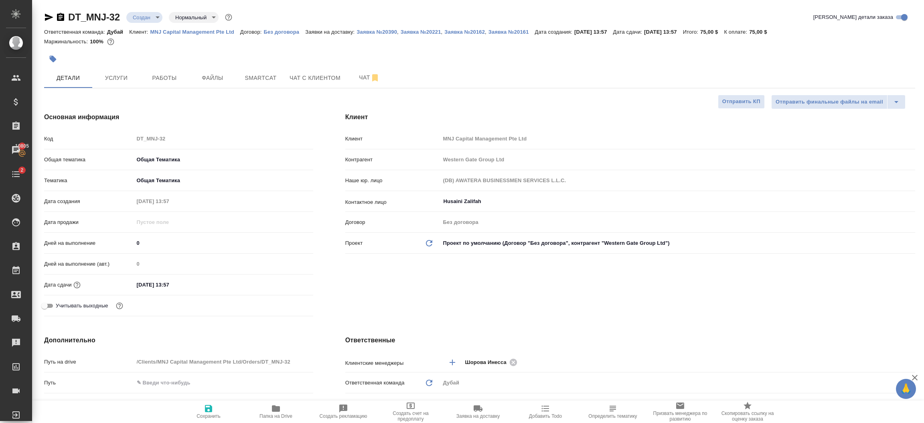
type textarea "x"
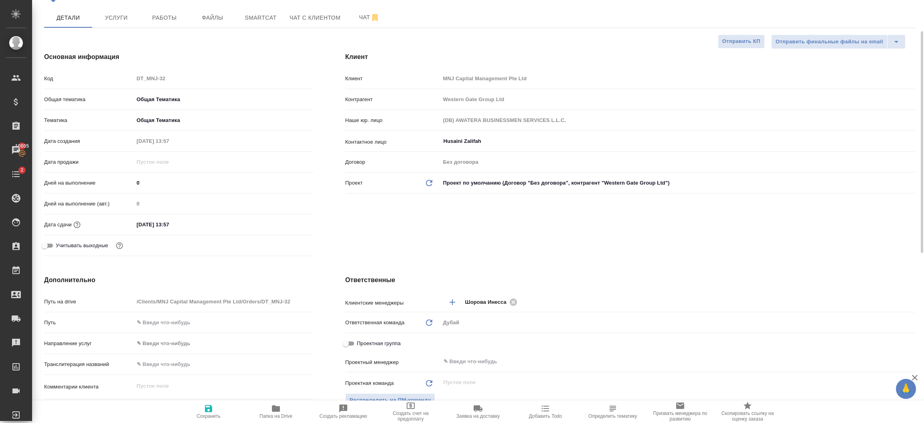
scroll to position [108, 0]
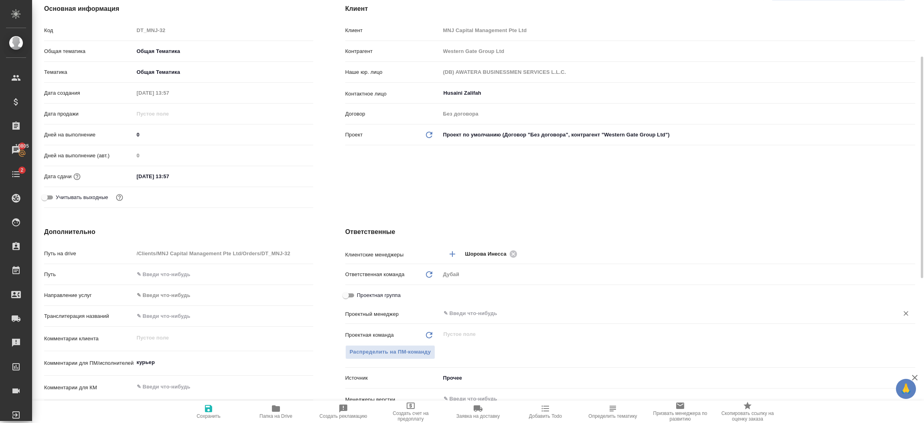
click at [482, 308] on input "text" at bounding box center [664, 313] width 443 height 10
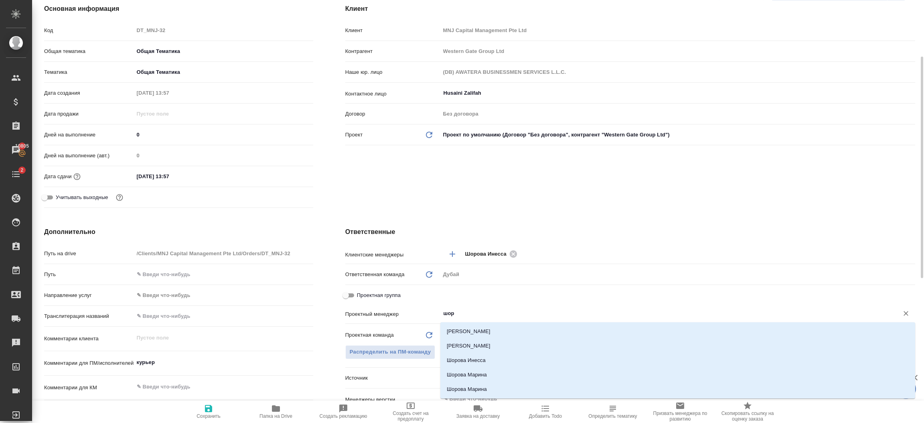
type input "шоро"
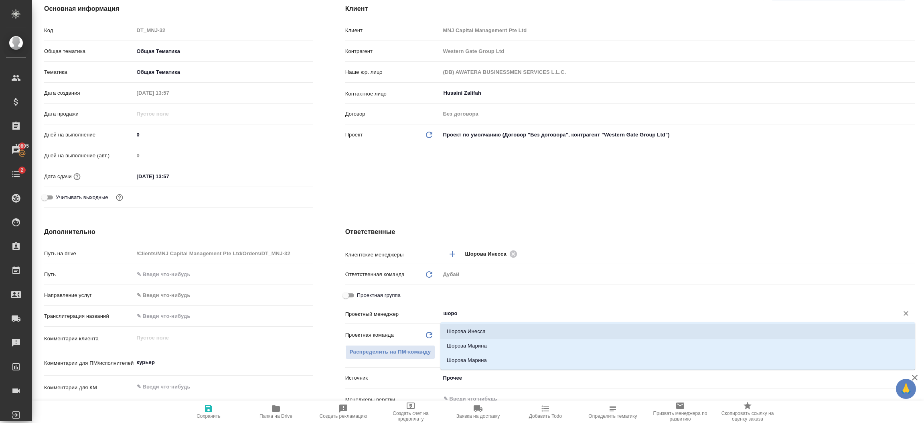
click at [482, 327] on li "Шорова Инесса" at bounding box center [677, 331] width 475 height 14
type textarea "x"
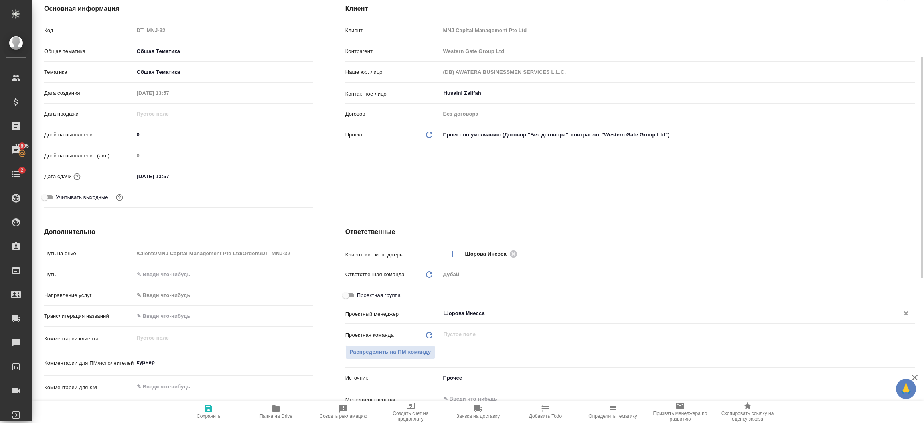
type input "Шорова Инесса"
click at [204, 408] on icon "button" at bounding box center [209, 409] width 10 height 10
type textarea "x"
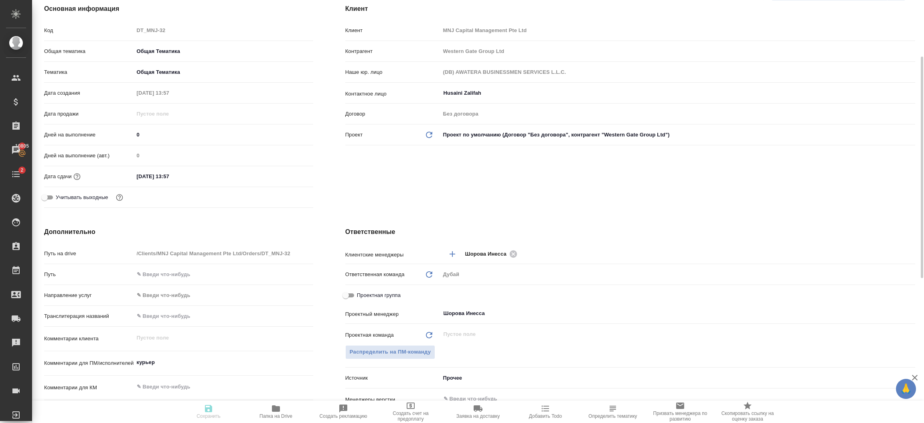
type textarea "x"
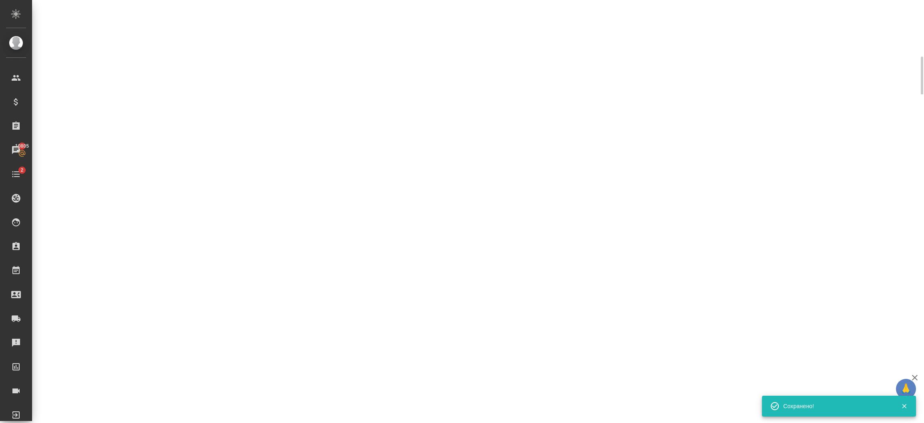
select select "RU"
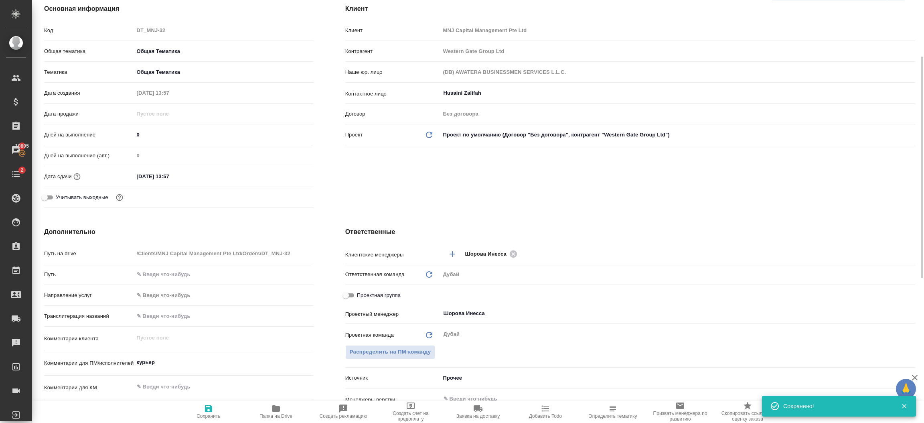
type textarea "x"
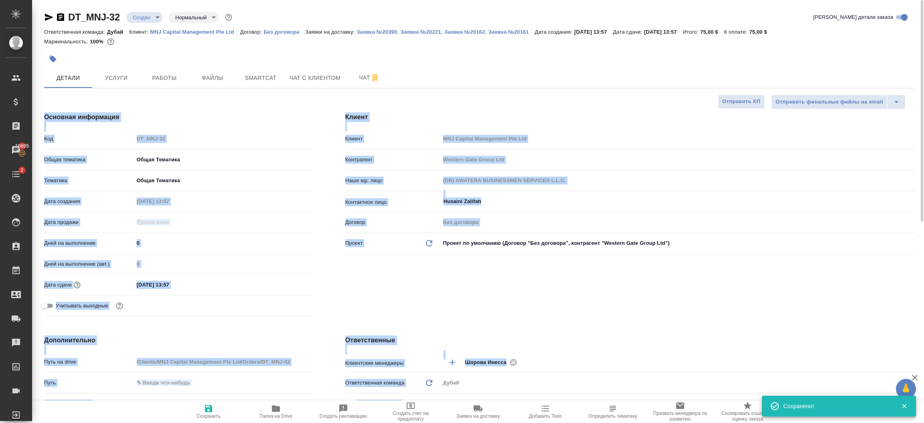
drag, startPoint x: 923, startPoint y: 43, endPoint x: 357, endPoint y: 102, distance: 569.0
click at [357, 102] on div "DT_MNJ-32 Создан new Нормальный normal Кратко детали заказа Ответственная коман…" at bounding box center [478, 211] width 892 height 423
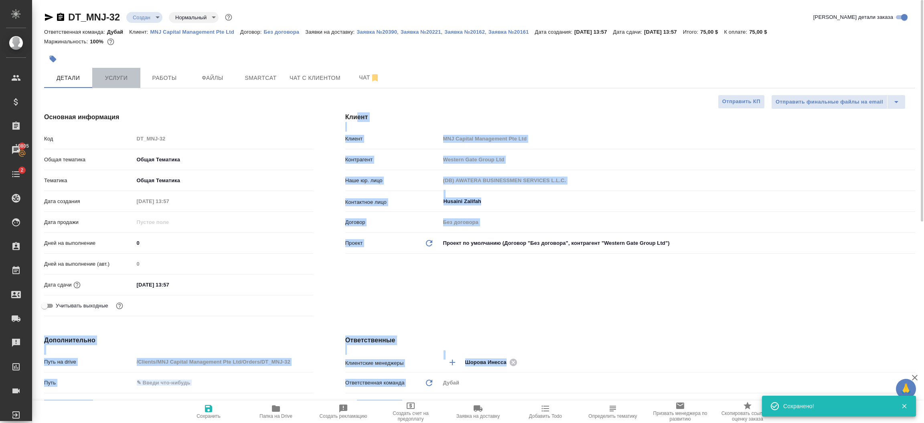
click at [104, 76] on span "Услуги" at bounding box center [116, 78] width 39 height 10
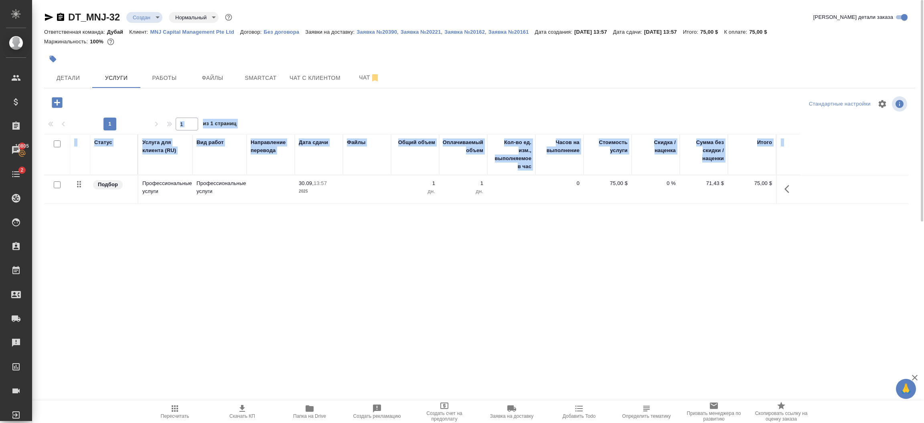
click at [146, 22] on body "🙏 .cls-1 fill:#fff; AWATERA [PERSON_NAME].shorova_kiev Клиенты Спецификации Зак…" at bounding box center [462, 211] width 924 height 423
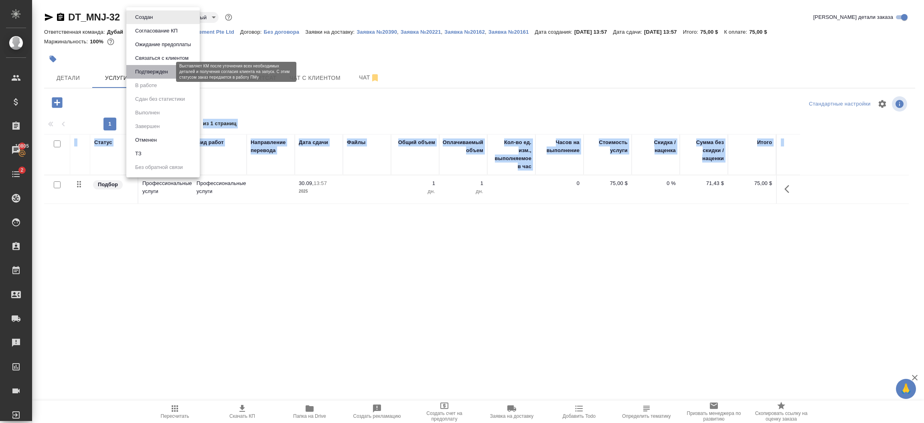
click at [144, 76] on button "Подтвержден" at bounding box center [152, 71] width 38 height 9
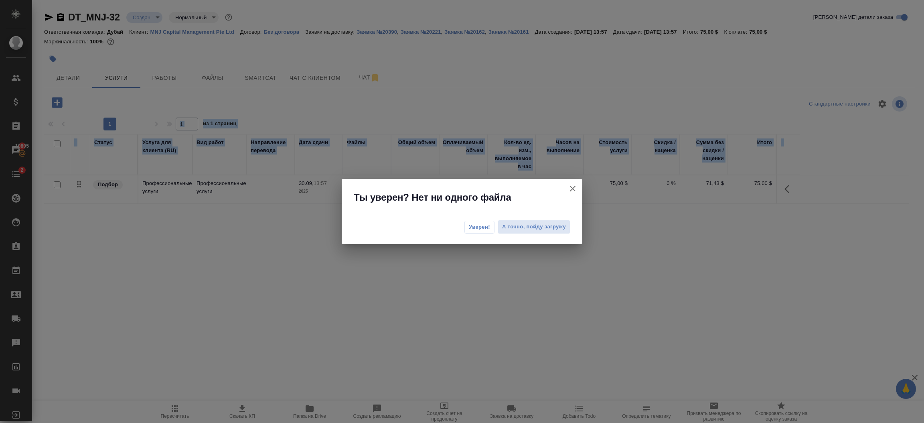
click at [472, 224] on span "Уверен!" at bounding box center [479, 227] width 21 height 8
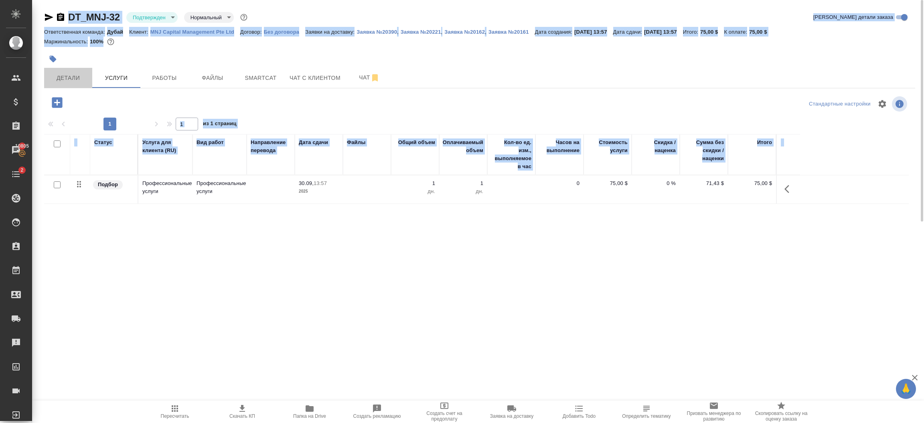
click at [66, 74] on span "Детали" at bounding box center [68, 78] width 39 height 10
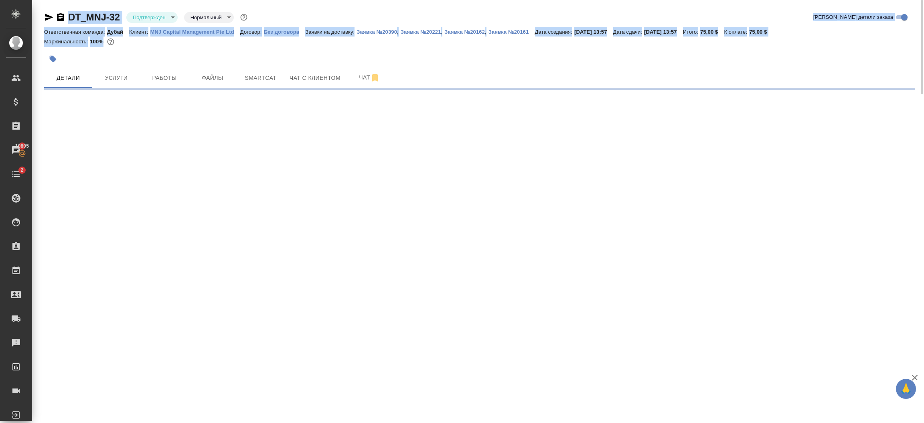
select select "RU"
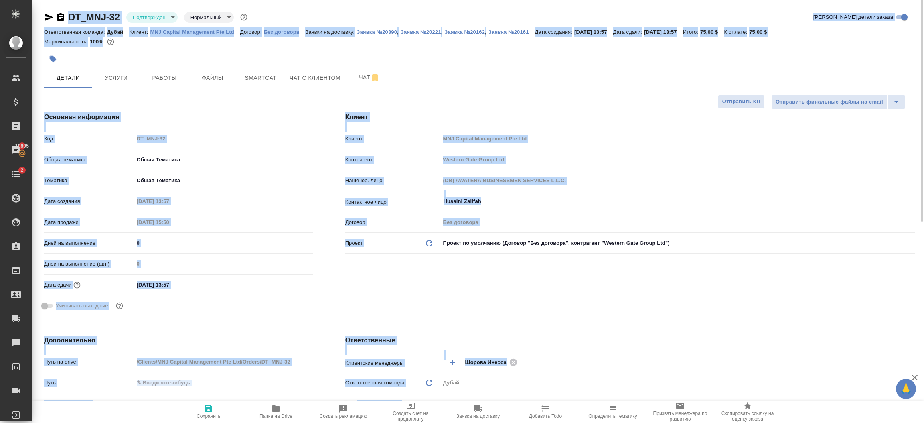
type textarea "x"
click at [476, 298] on div "Клиент Клиент MNJ Capital Management Pte Ltd Контрагент Western Gate Group Ltd …" at bounding box center [630, 215] width 602 height 239
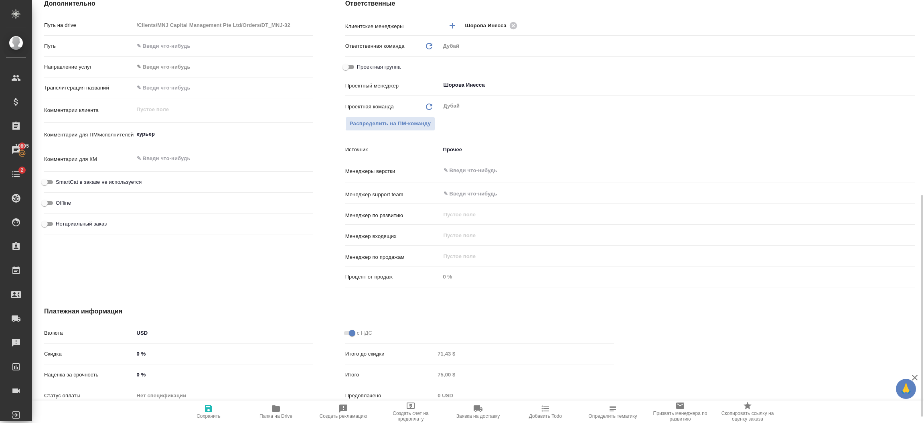
scroll to position [384, 0]
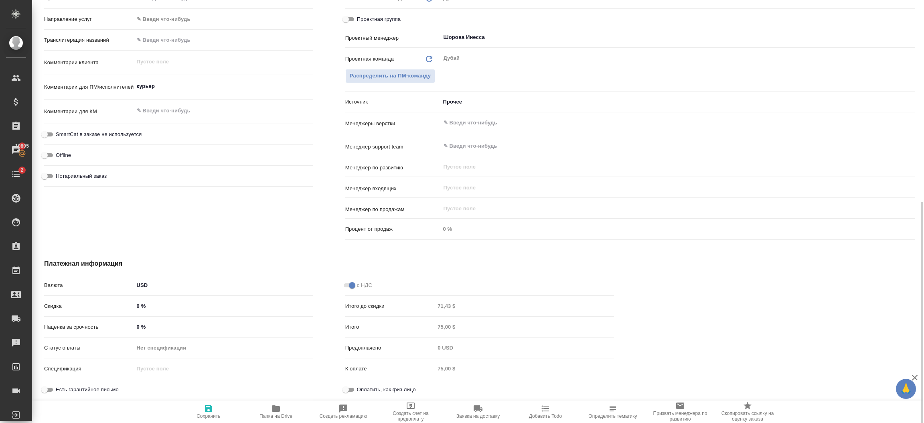
click at [351, 389] on input "Оплатить, как физ.лицо" at bounding box center [345, 390] width 29 height 10
checkbox input "true"
type textarea "x"
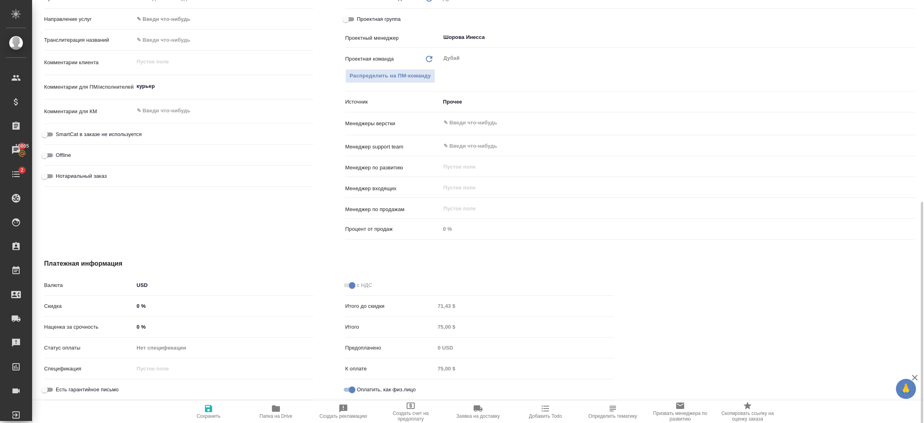
click at [214, 411] on span "Сохранить" at bounding box center [209, 411] width 58 height 15
type textarea "x"
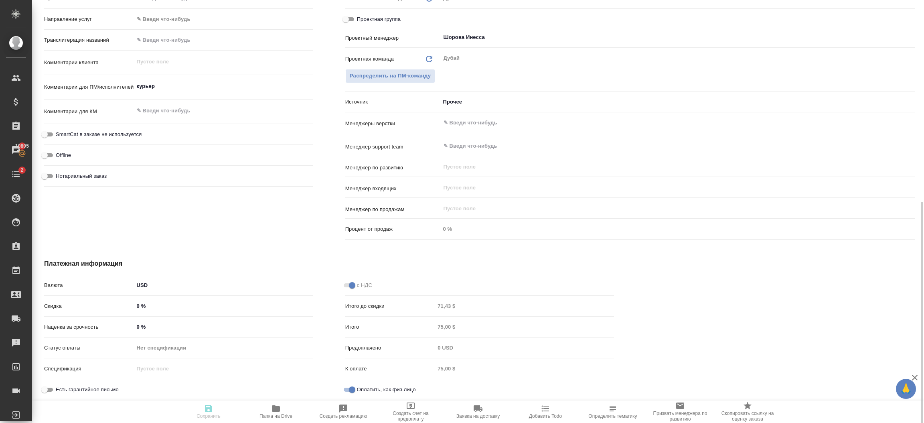
type textarea "x"
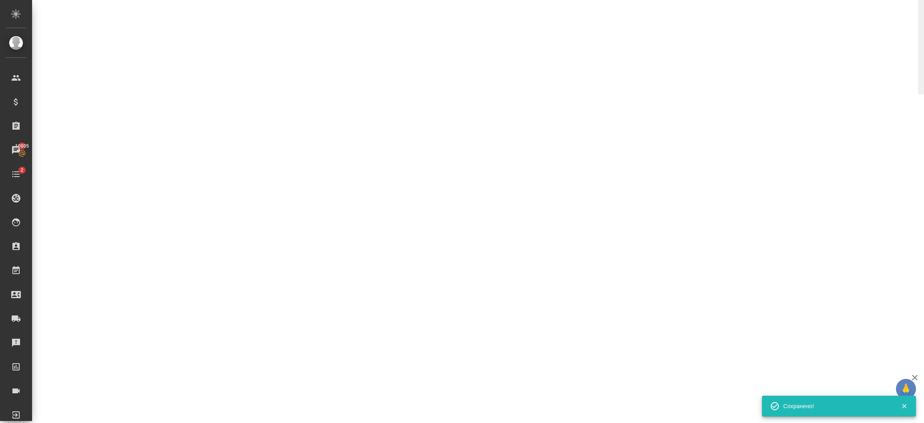
select select "RU"
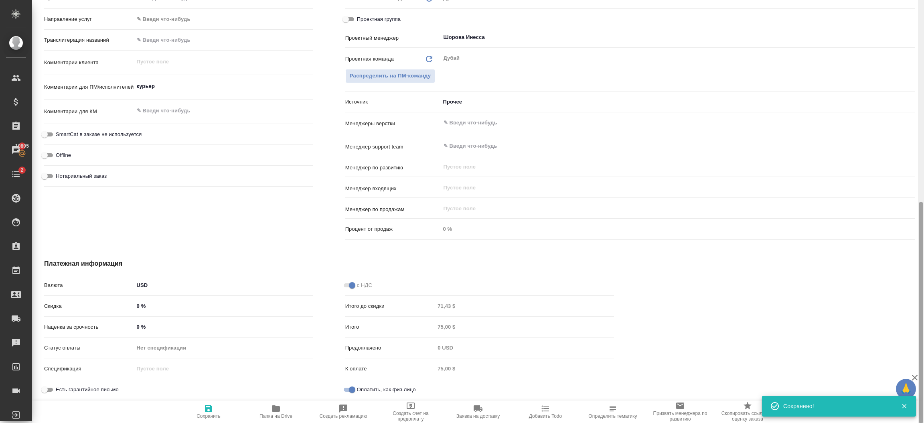
type textarea "x"
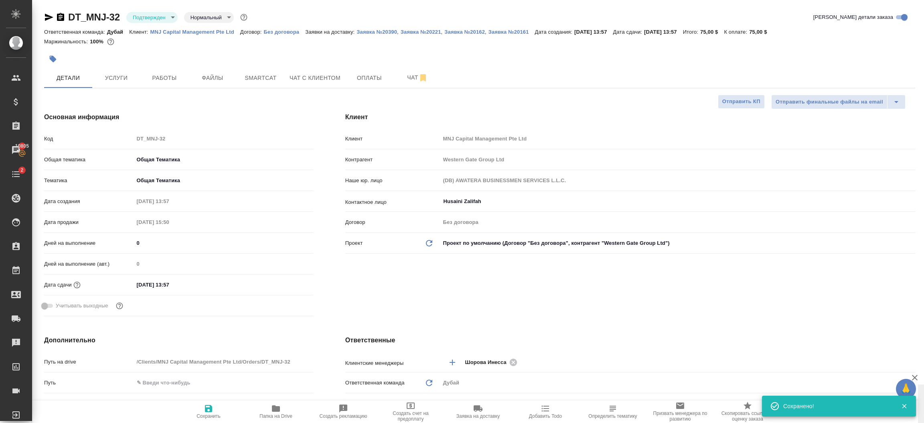
click at [370, 75] on span "Оплаты" at bounding box center [369, 78] width 39 height 10
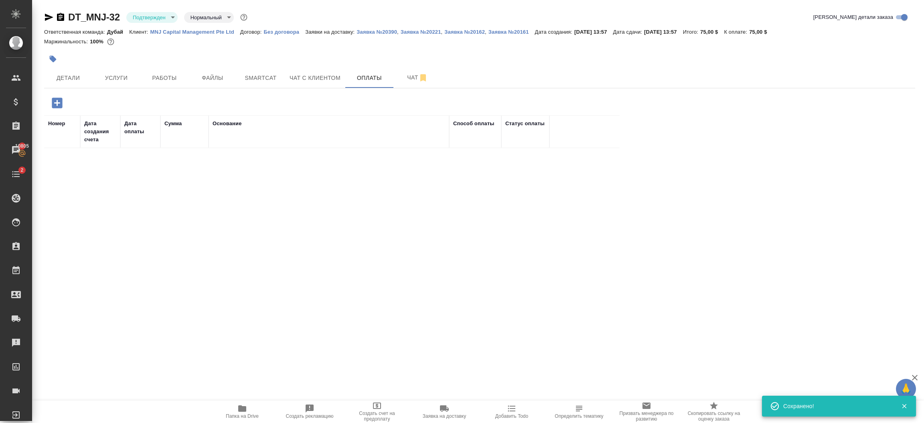
click at [55, 103] on icon "button" at bounding box center [57, 103] width 14 height 14
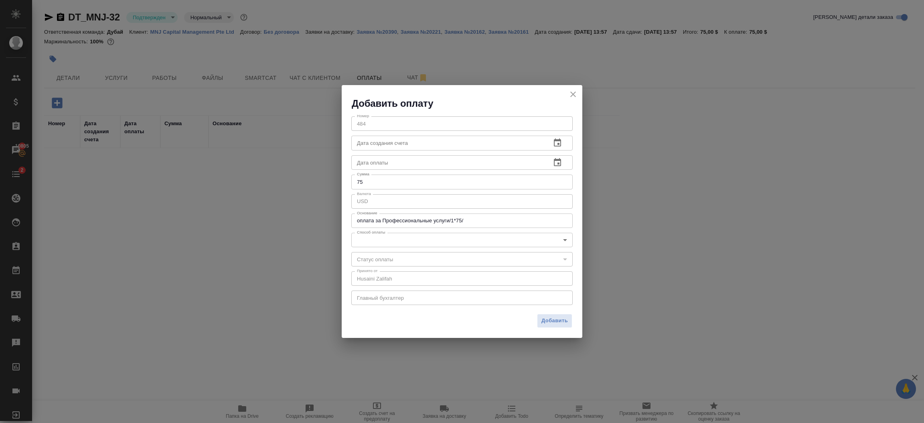
click at [469, 225] on div "оплата за Профессиональные услуги/1*75/ x Основание" at bounding box center [461, 220] width 221 height 14
type textarea "Professional Servises"
click at [430, 243] on body "🙏 .cls-1 fill:#fff; AWATERA [PERSON_NAME].shorova_kiev Клиенты Спецификации Зак…" at bounding box center [462, 211] width 924 height 423
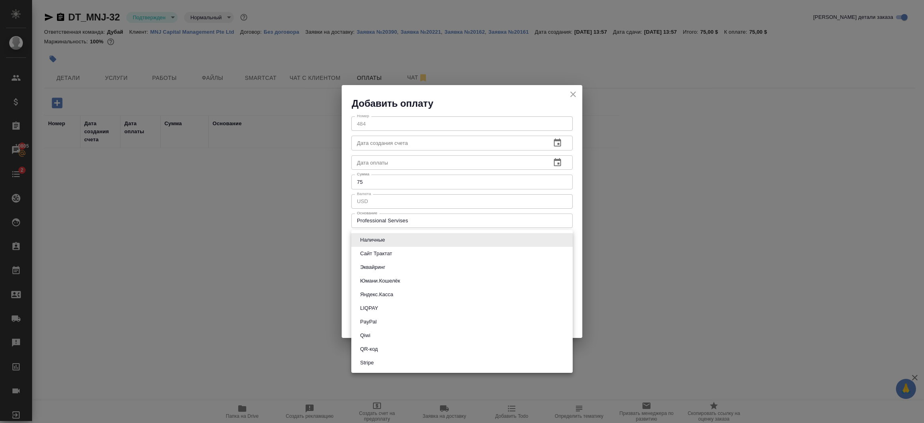
click at [378, 360] on li "Stripe" at bounding box center [461, 363] width 221 height 14
type input "stripe"
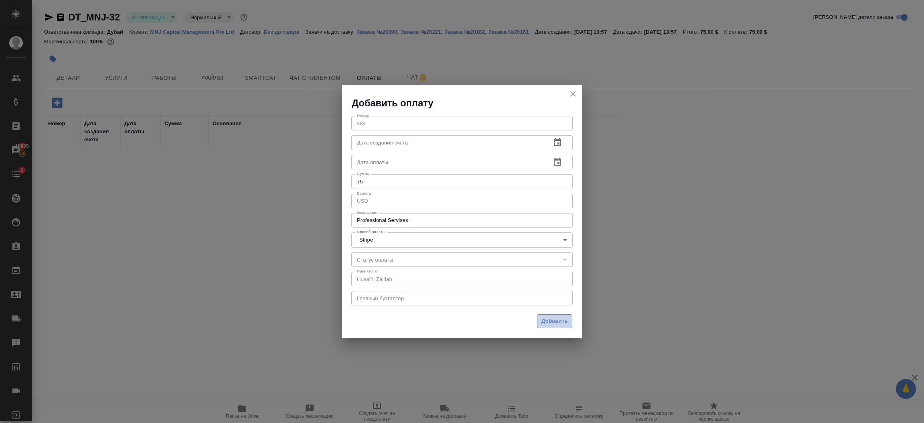
click at [552, 320] on span "Добавить" at bounding box center [555, 320] width 26 height 9
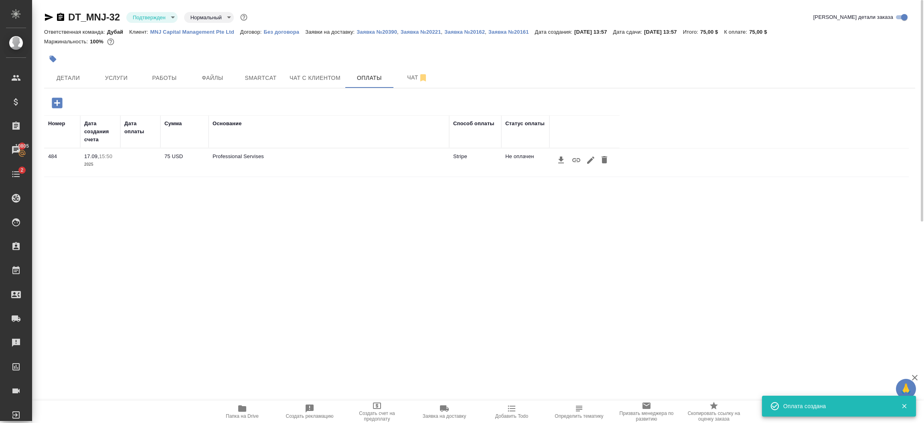
click at [577, 159] on icon "button" at bounding box center [577, 160] width 10 height 10
